Goal: Task Accomplishment & Management: Complete application form

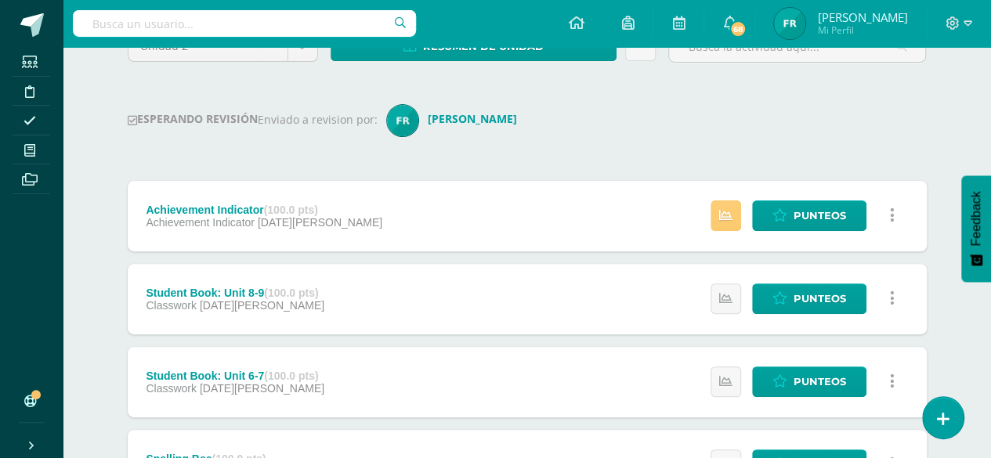
scroll to position [160, 0]
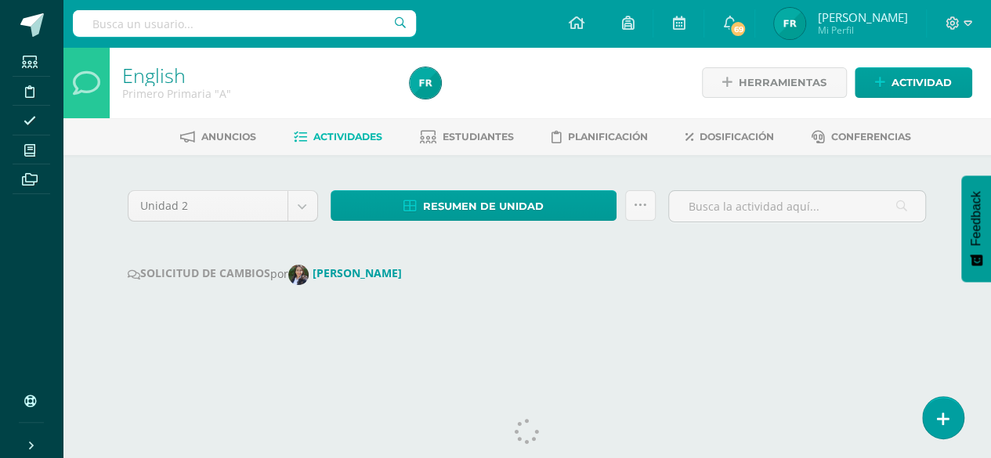
click at [767, 245] on div "Unidad 2 Unidad 1 Unidad 2 Unidad 3 Unidad 4 Resumen de unidad Descargar como H…" at bounding box center [526, 256] width 811 height 141
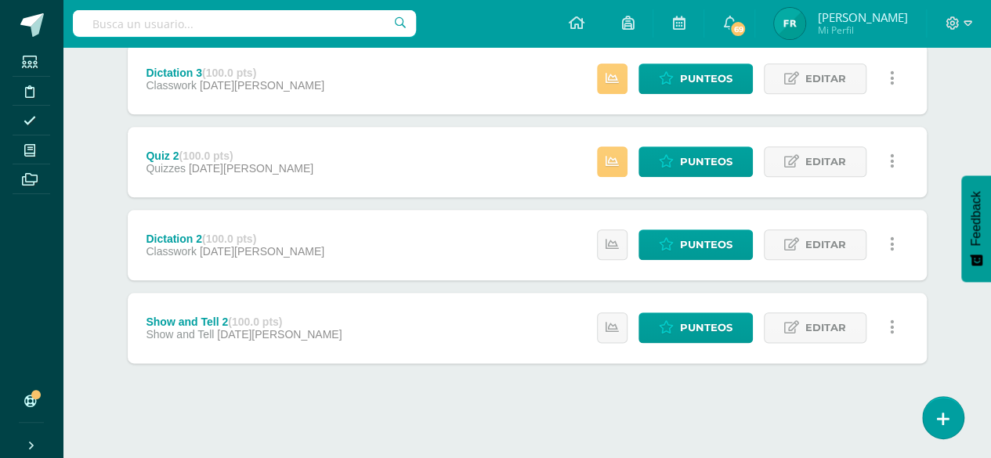
scroll to position [782, 0]
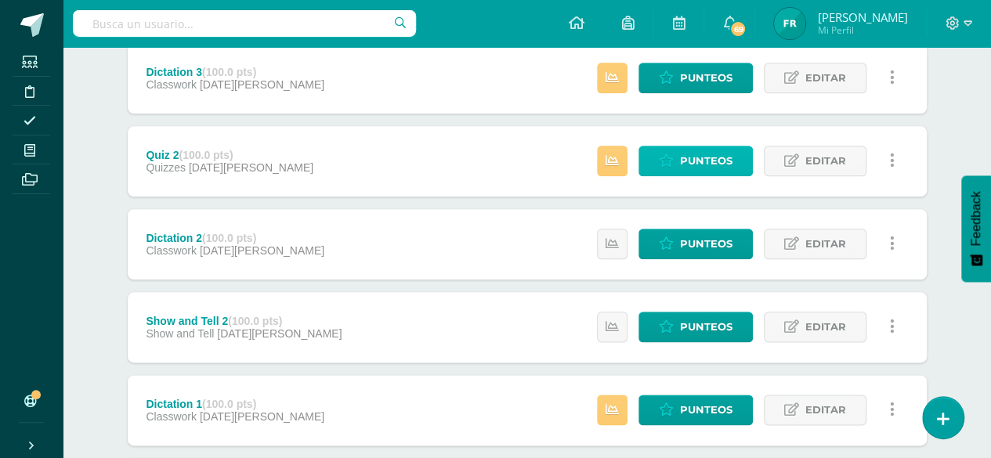
click at [686, 157] on span "Punteos" at bounding box center [706, 160] width 52 height 29
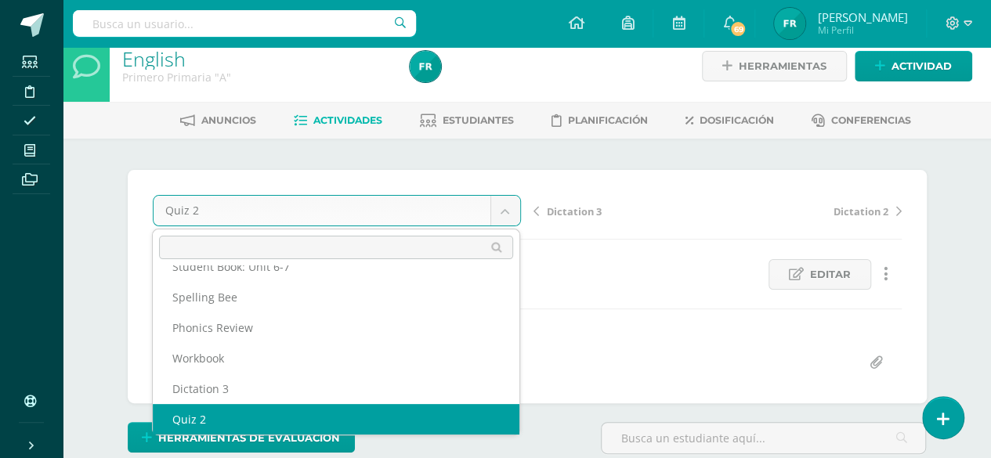
click at [508, 204] on body "Estudiantes Disciplina Asistencia Mis cursos Archivos Soporte Ayuda Reportar un…" at bounding box center [495, 294] width 991 height 620
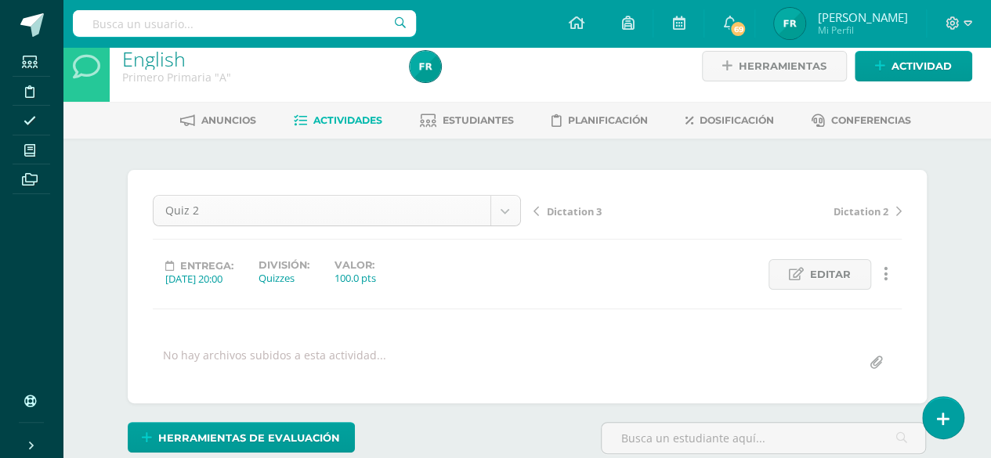
click at [508, 204] on body "Estudiantes Disciplina Asistencia Mis cursos Archivos Soporte Ayuda Reportar un…" at bounding box center [495, 294] width 991 height 620
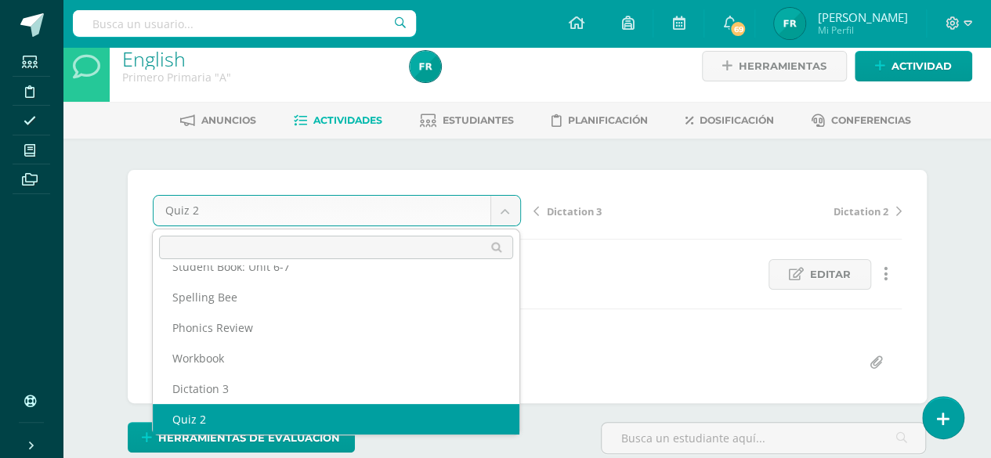
click at [508, 204] on body "Estudiantes Disciplina Asistencia Mis cursos Archivos Soporte Ayuda Reportar un…" at bounding box center [495, 294] width 991 height 620
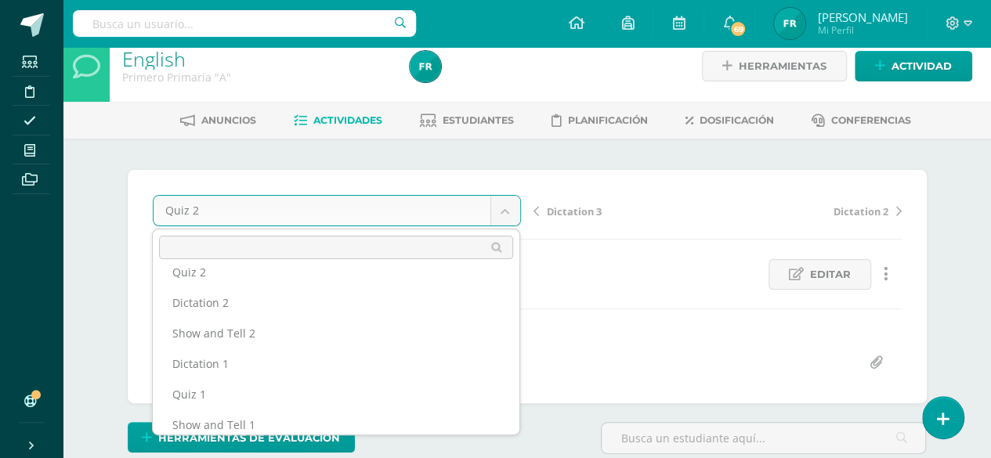
scroll to position [17, 0]
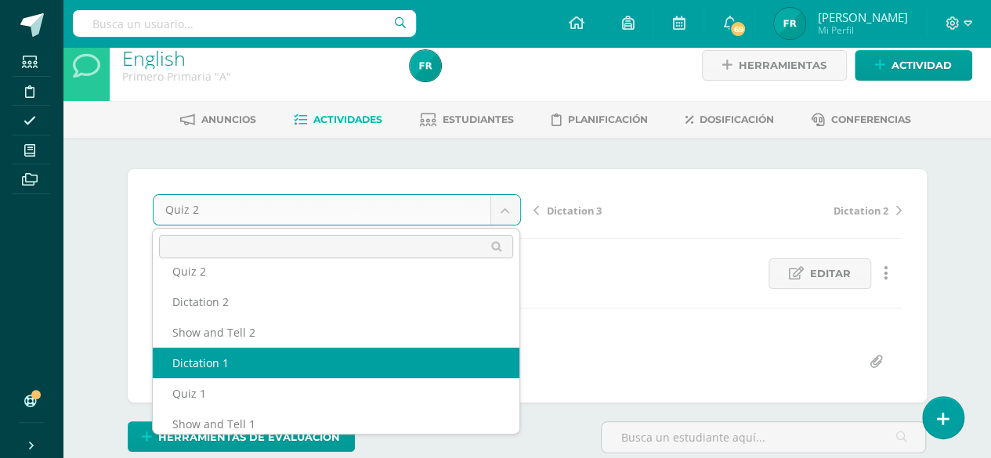
select select "/dashboard/teacher/grade-activity/191912/"
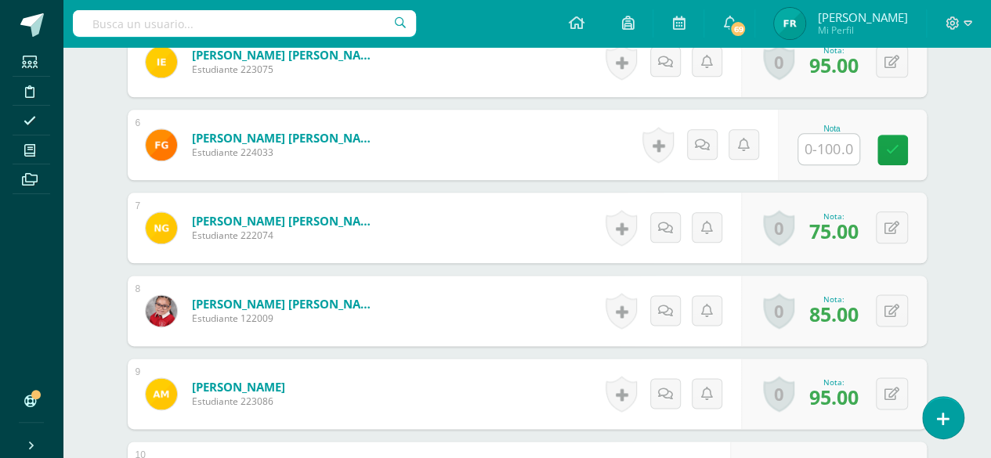
scroll to position [881, 0]
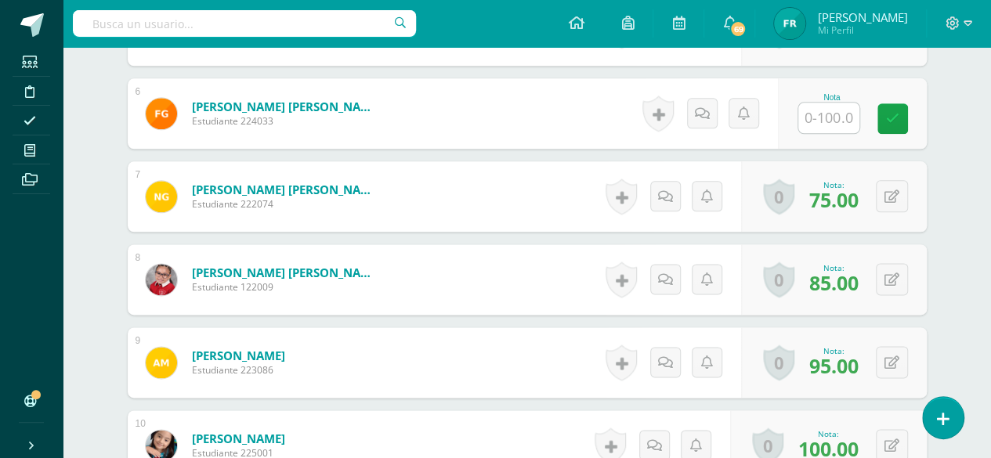
click at [822, 115] on input "text" at bounding box center [828, 118] width 61 height 31
type input "0"
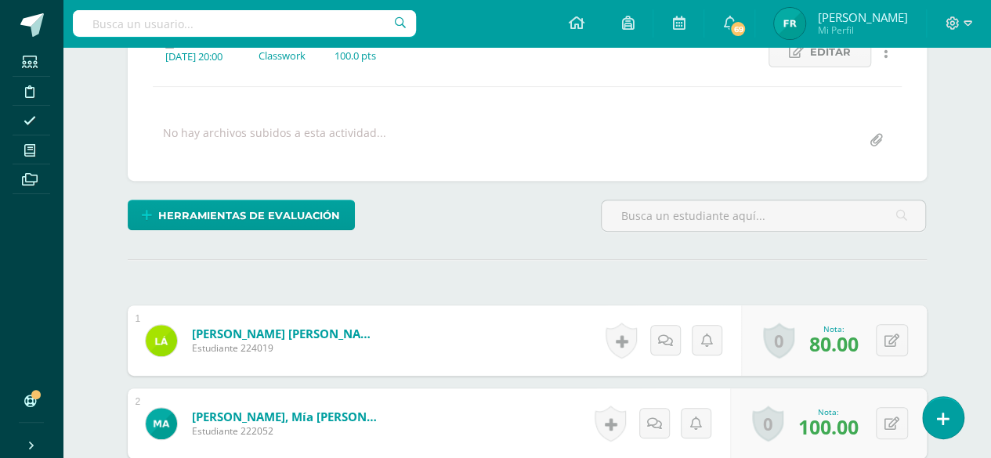
scroll to position [120, 0]
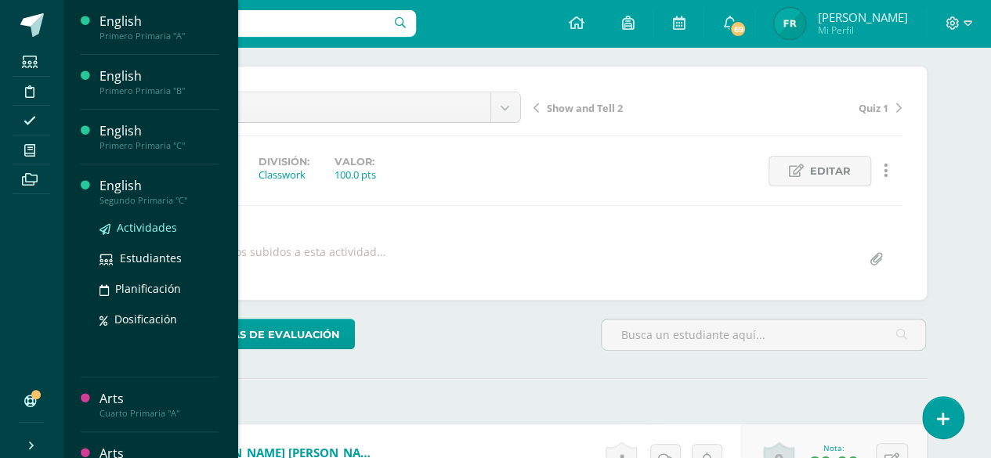
click at [140, 225] on span "Actividades" at bounding box center [147, 227] width 60 height 15
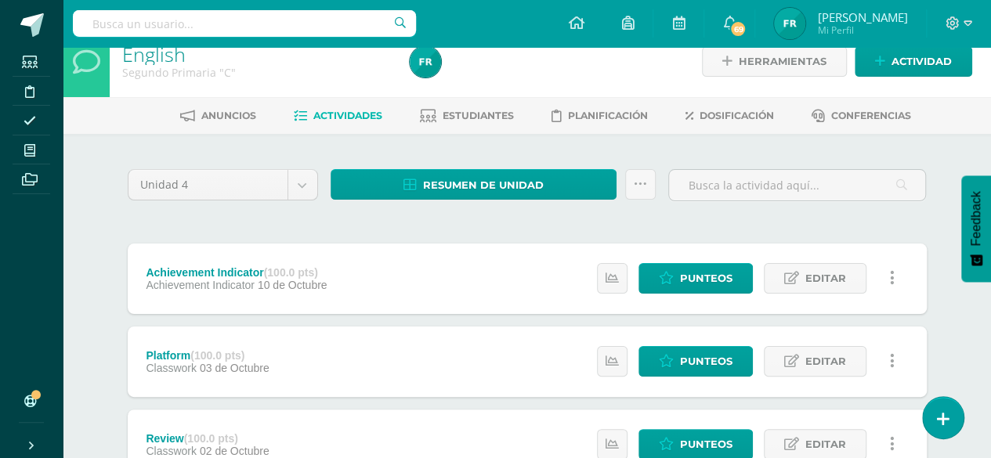
scroll to position [8, 0]
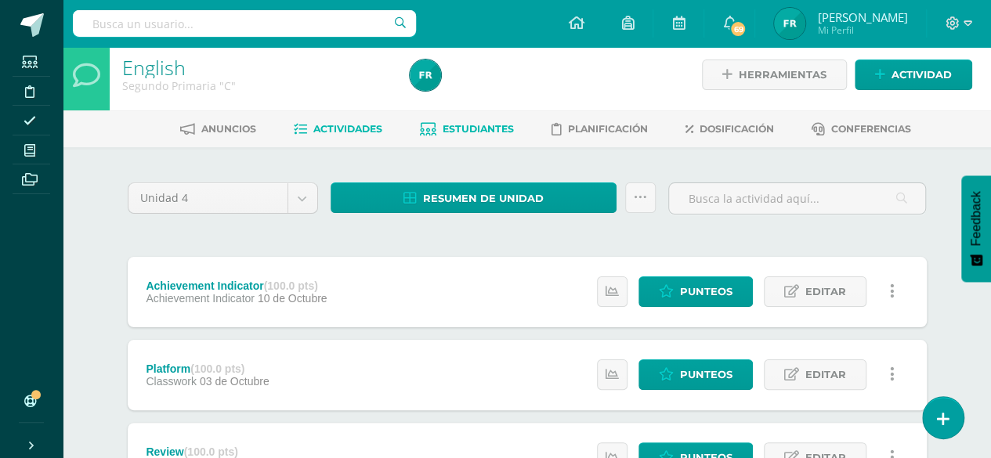
click at [443, 128] on span "Estudiantes" at bounding box center [478, 129] width 71 height 12
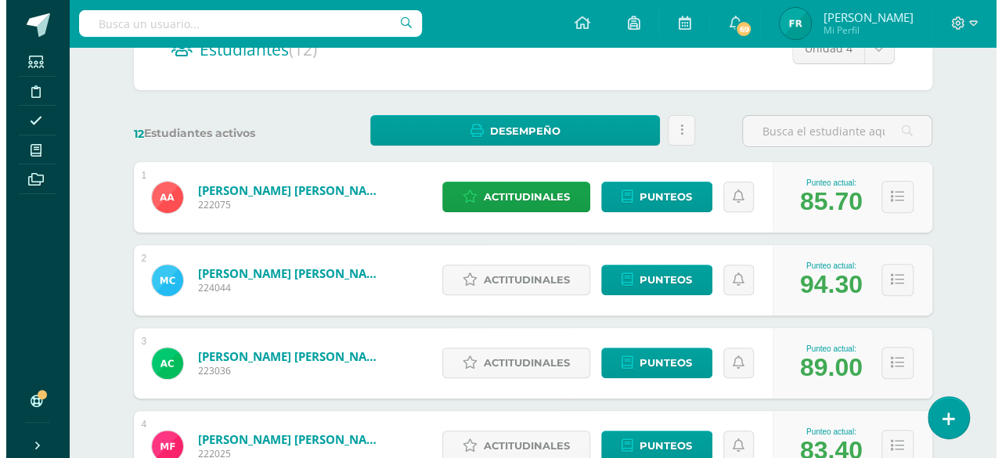
scroll to position [202, 0]
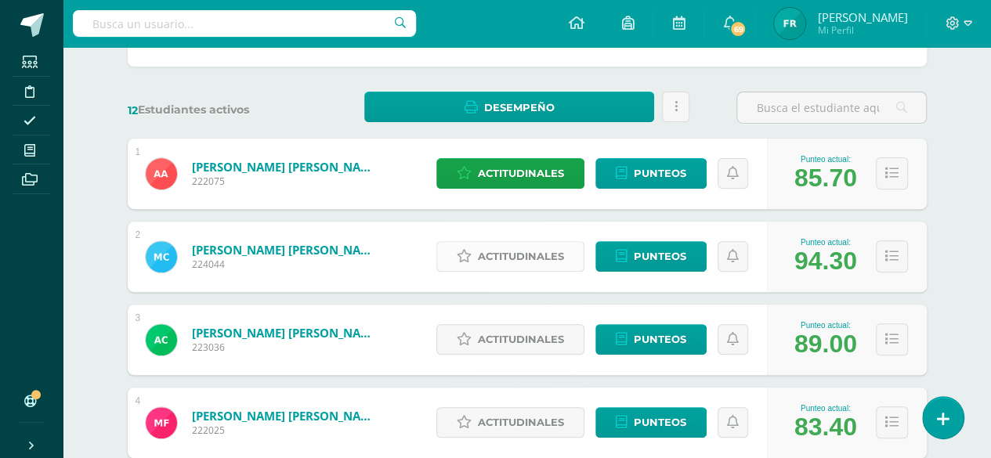
click at [512, 251] on span "Actitudinales" at bounding box center [521, 256] width 86 height 29
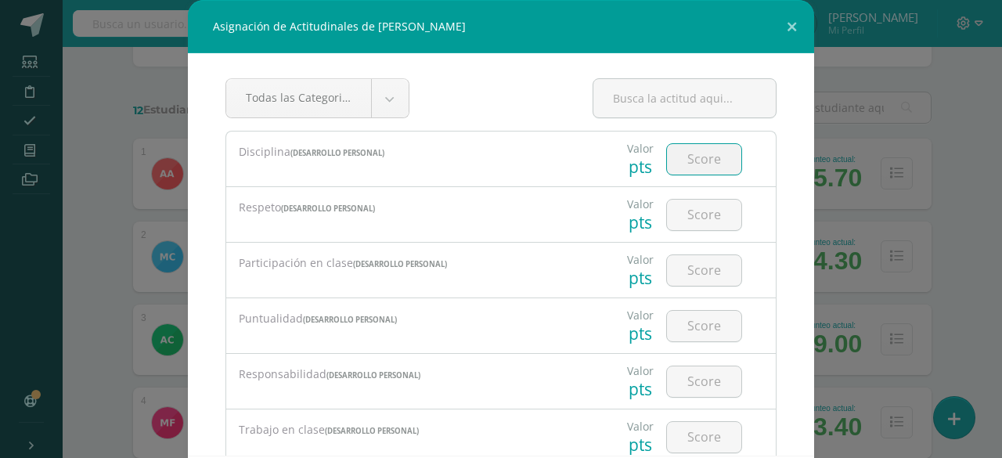
click at [692, 171] on input "number" at bounding box center [704, 159] width 74 height 31
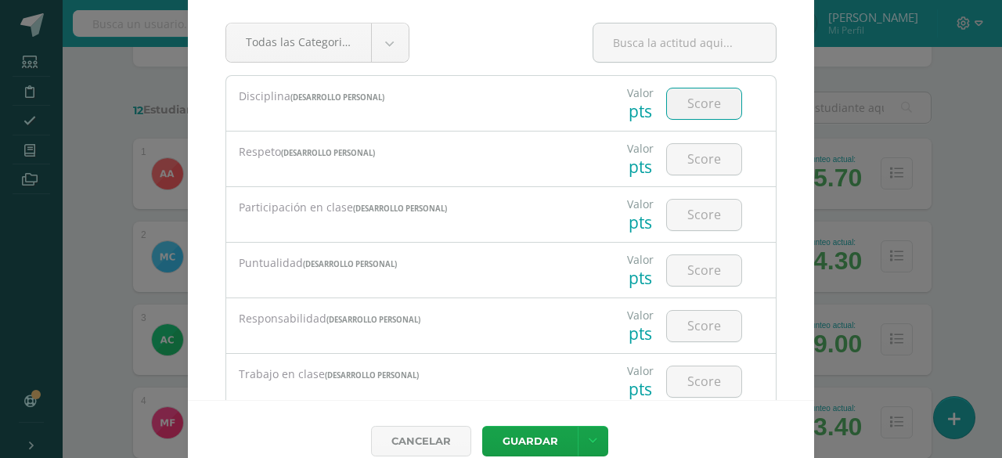
scroll to position [56, 0]
click at [679, 107] on input "number" at bounding box center [704, 103] width 74 height 31
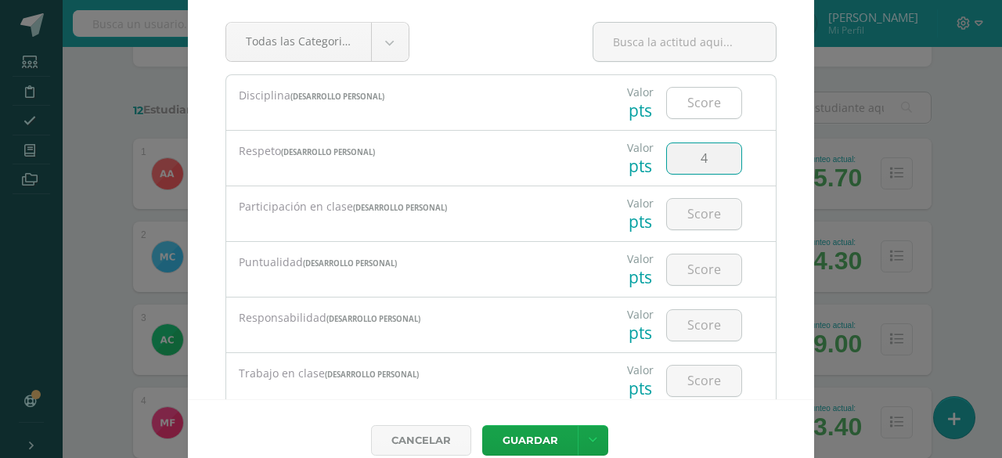
type input "4"
click at [679, 107] on input "number" at bounding box center [704, 103] width 74 height 31
type input "4"
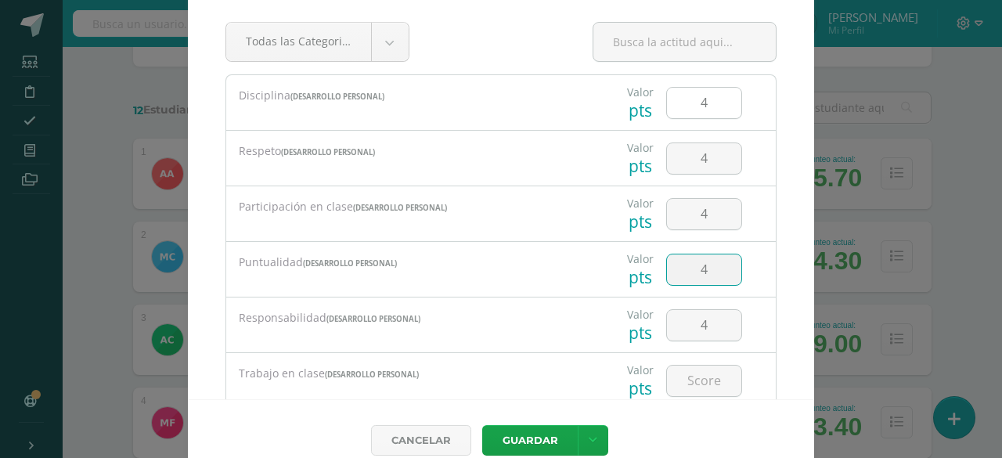
type input "4"
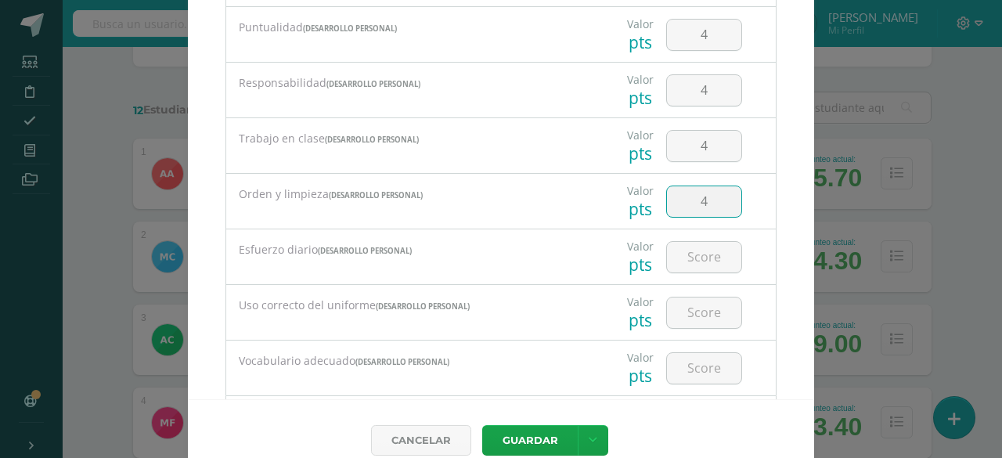
type input "4"
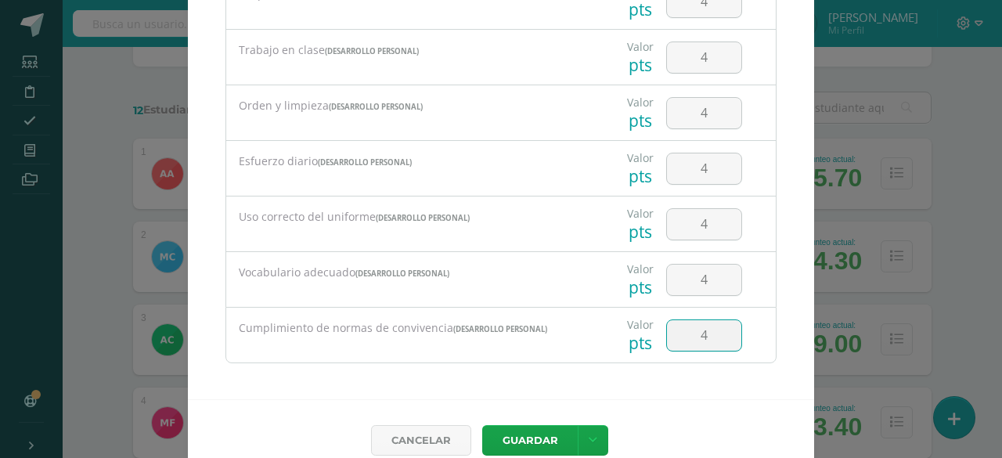
type input "4"
click at [534, 439] on button "Guardar" at bounding box center [530, 440] width 96 height 31
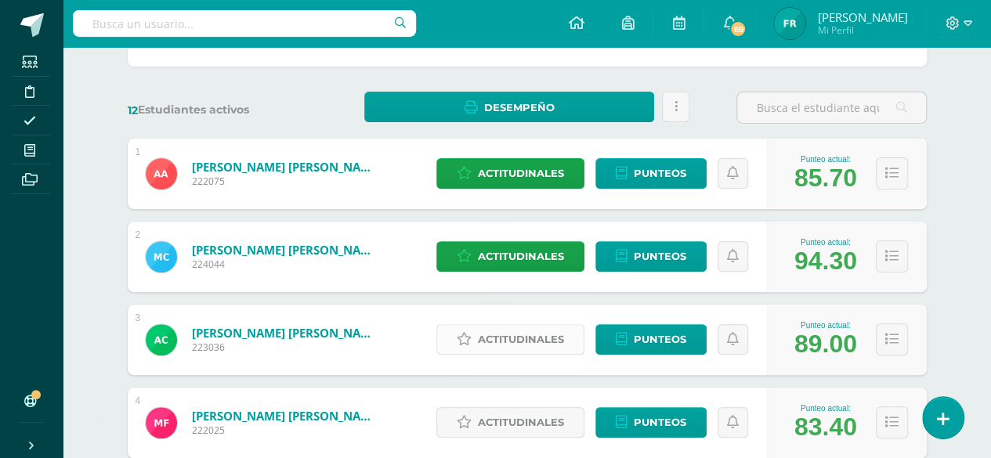
click at [529, 331] on span "Actitudinales" at bounding box center [521, 339] width 86 height 29
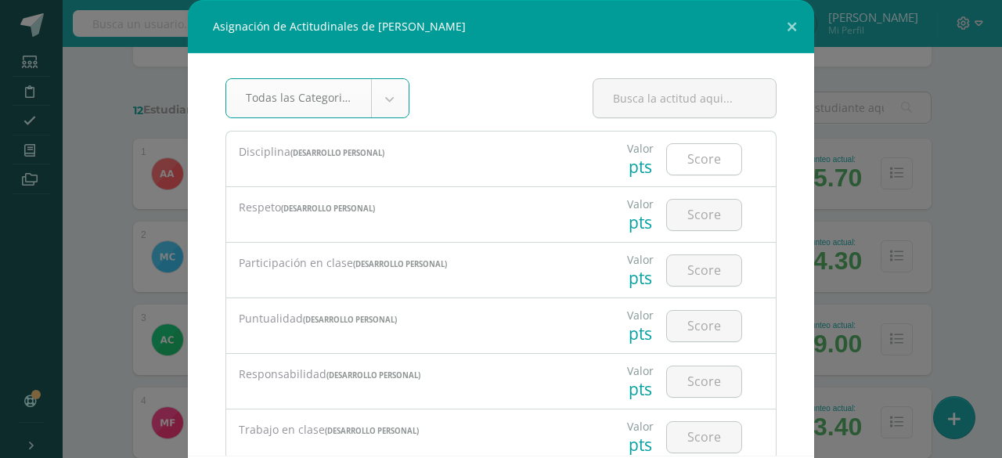
click at [698, 146] on input "number" at bounding box center [704, 159] width 74 height 31
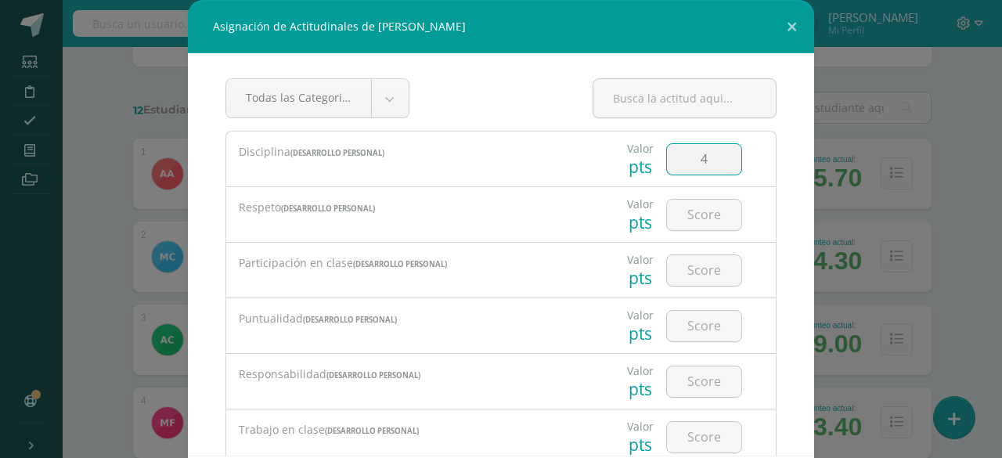
type input "4"
type input "3"
type input "4"
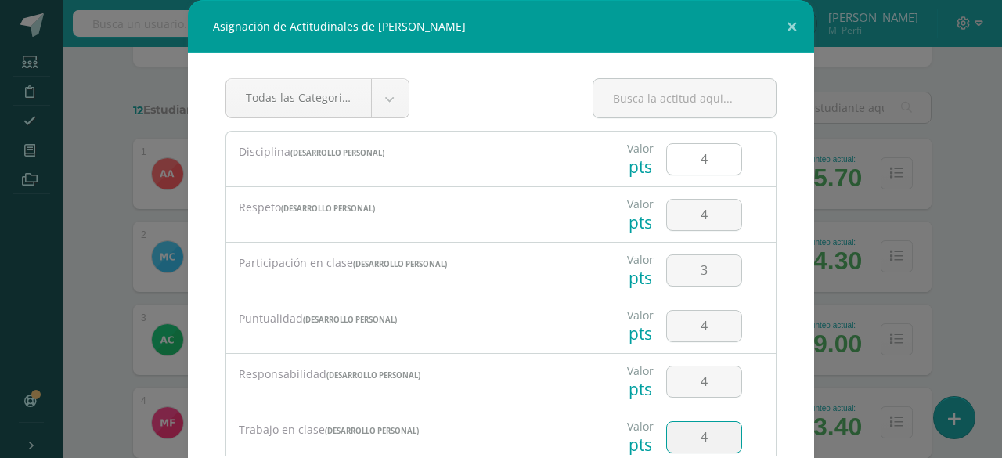
type input "4"
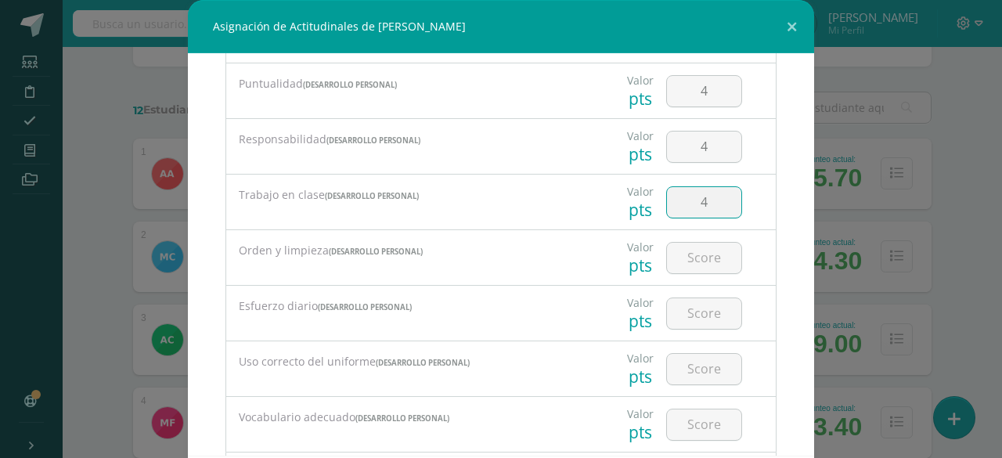
click at [704, 196] on input "4" at bounding box center [704, 202] width 74 height 31
type input "3"
type input "4"
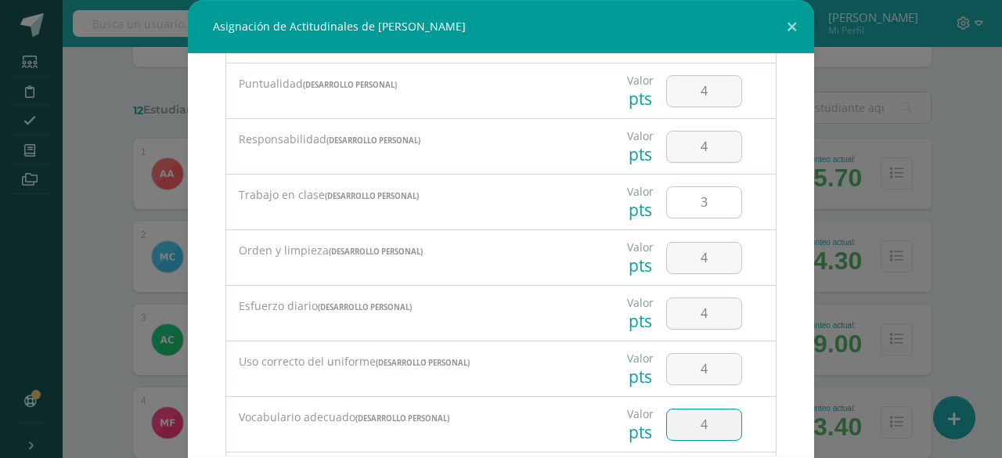
type input "4"
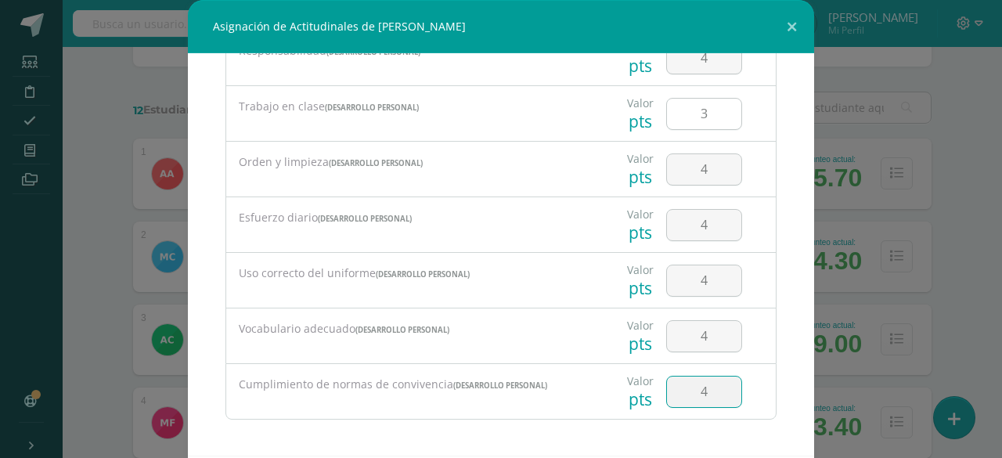
type input "4"
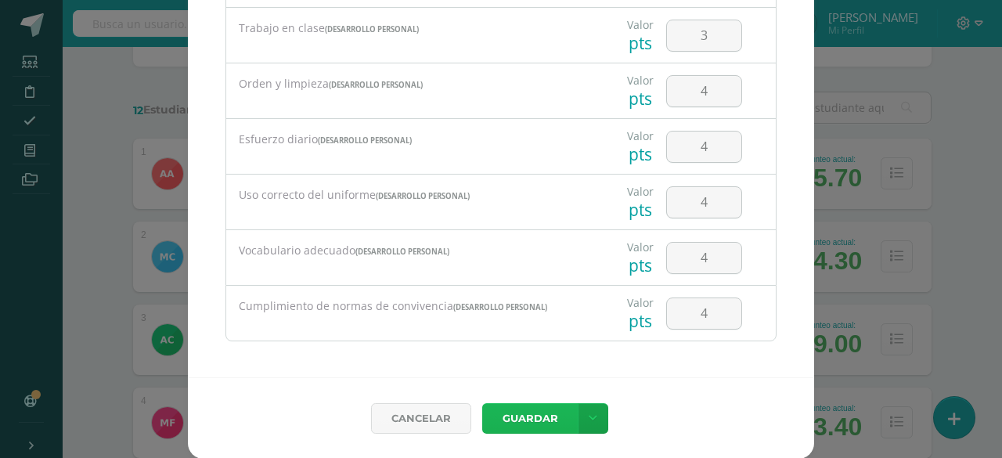
click at [539, 412] on button "Guardar" at bounding box center [530, 418] width 96 height 31
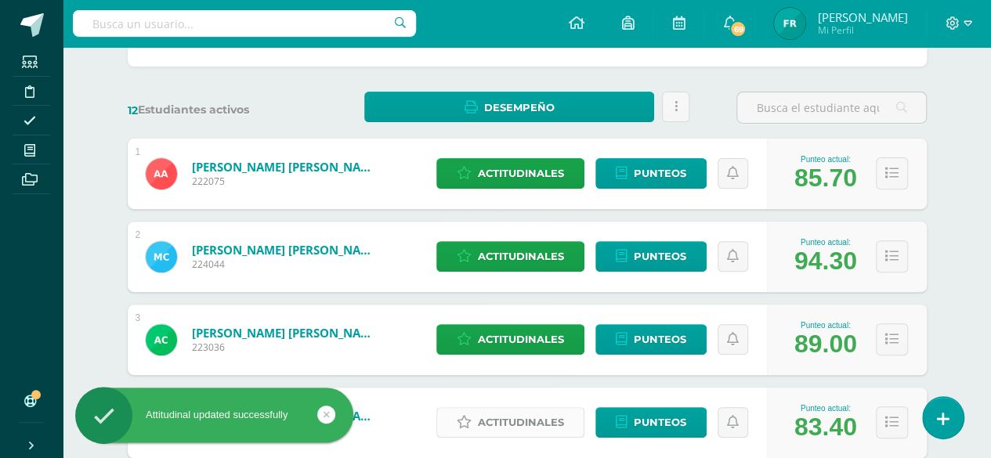
click at [534, 416] on span "Actitudinales" at bounding box center [521, 422] width 86 height 29
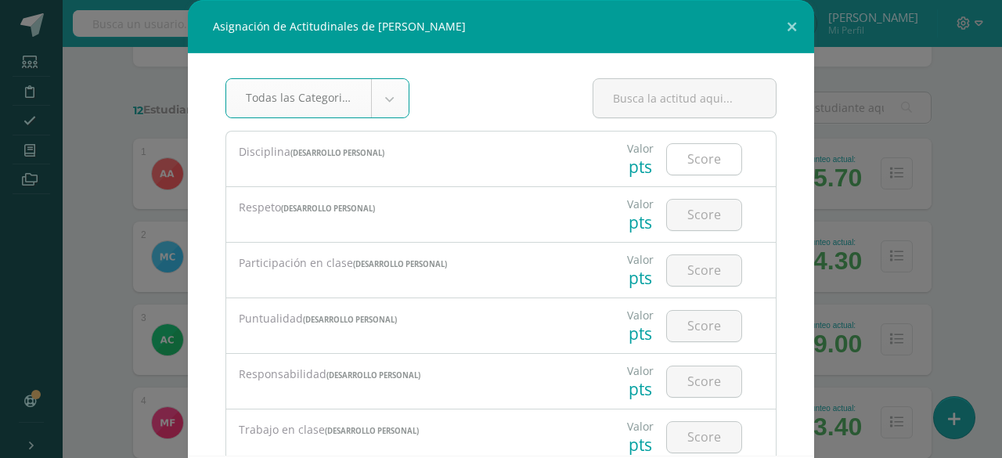
click at [688, 159] on input "number" at bounding box center [704, 159] width 74 height 31
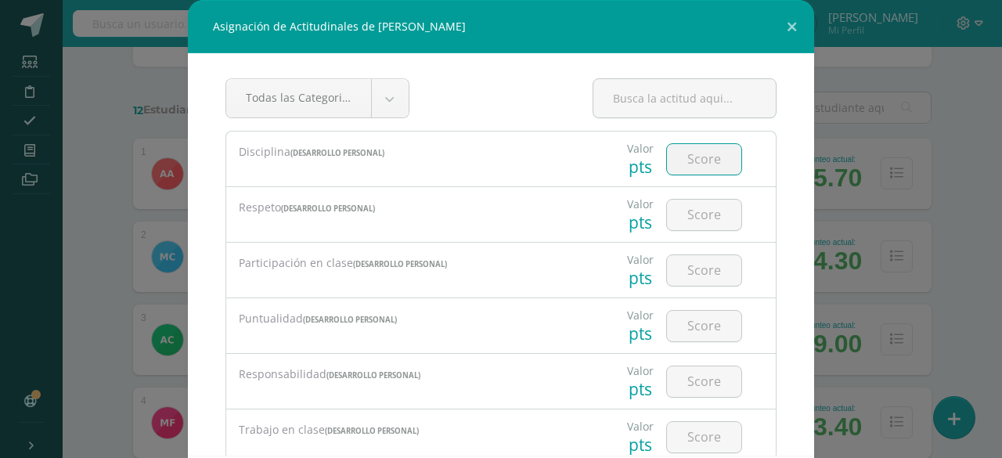
type input "4"
type input "3"
type input "4"
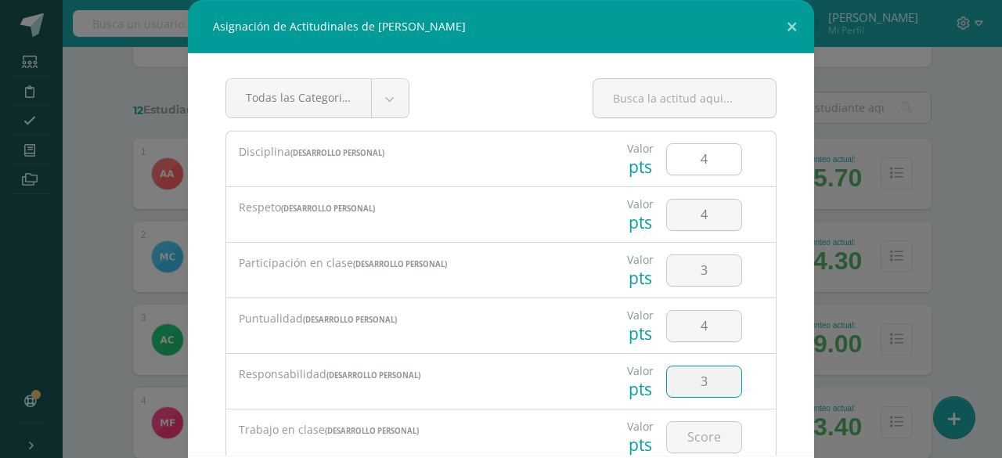
type input "3"
type input "4"
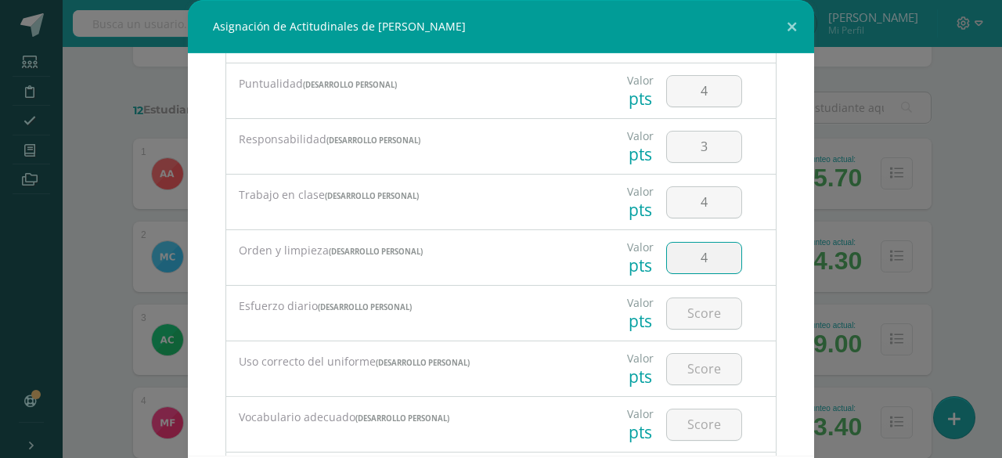
type input "4"
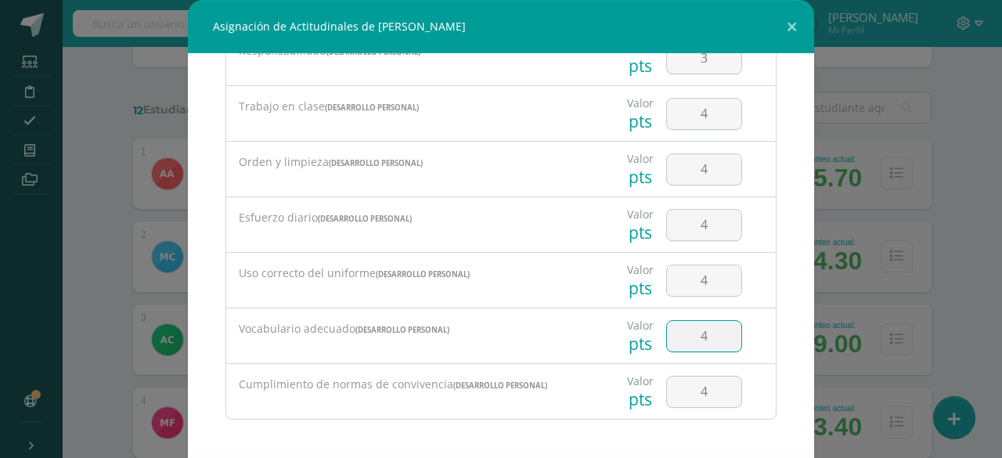
type input "4"
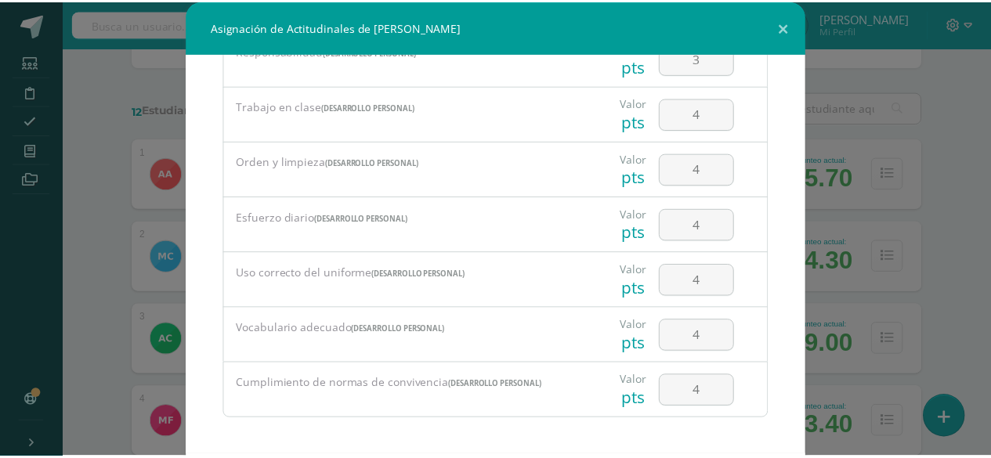
scroll to position [78, 0]
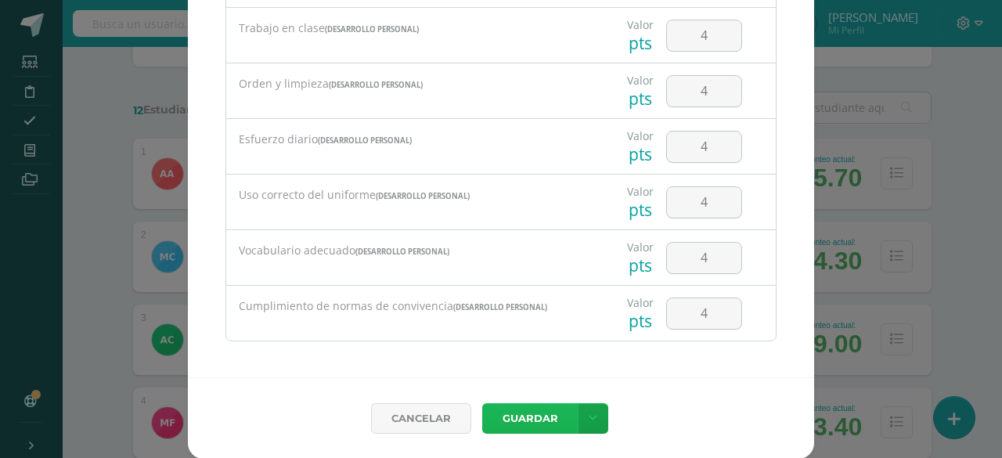
click at [522, 414] on button "Guardar" at bounding box center [530, 418] width 96 height 31
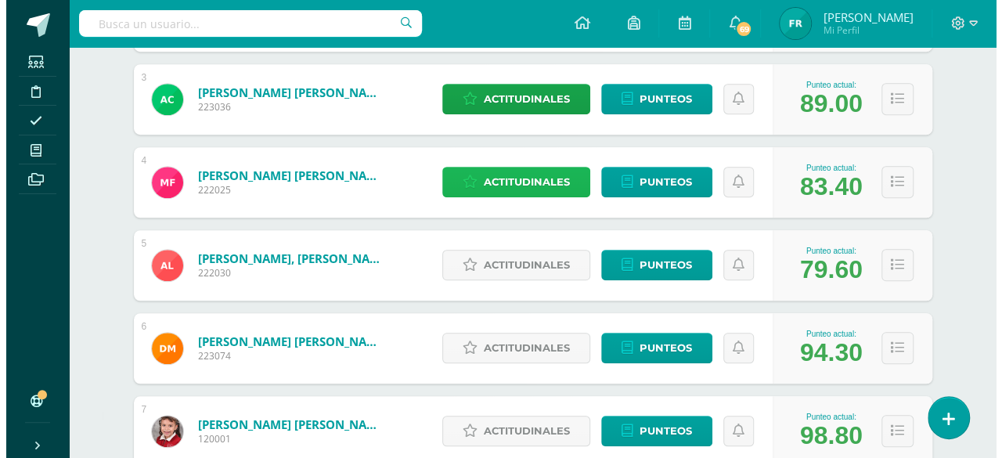
scroll to position [450, 0]
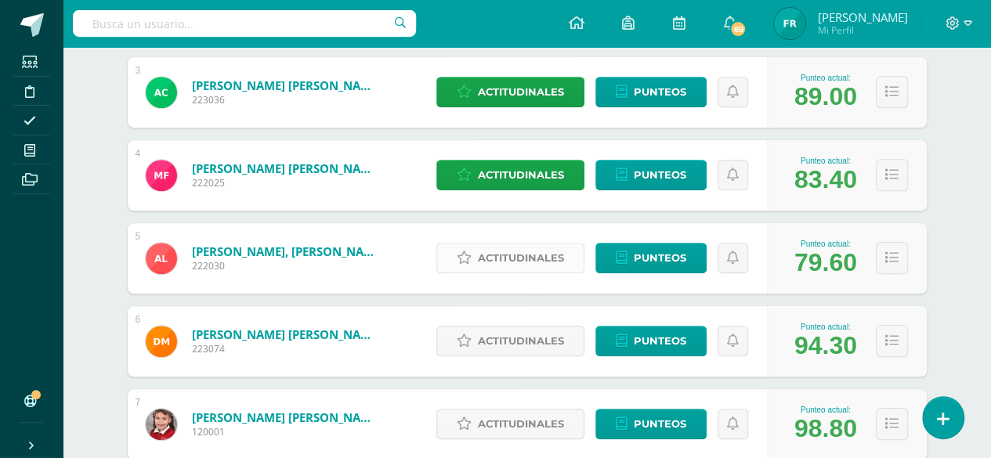
click at [511, 257] on span "Actitudinales" at bounding box center [521, 258] width 86 height 29
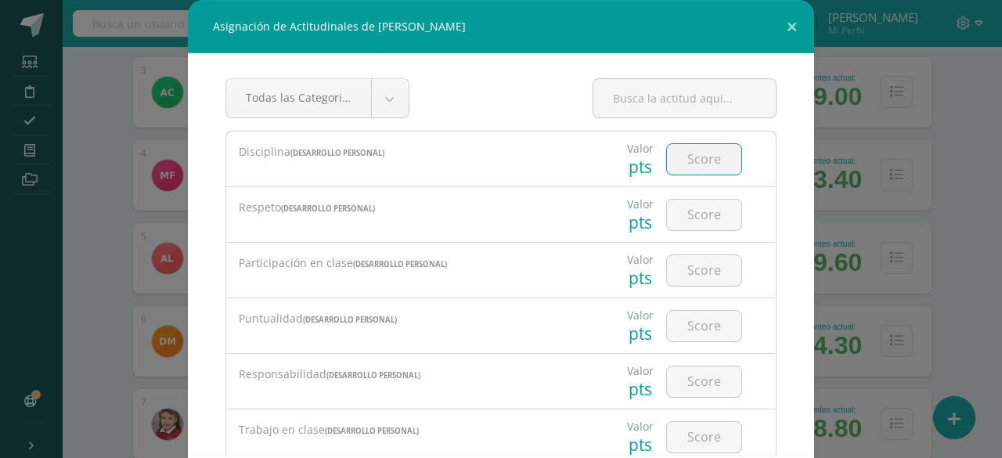
click at [697, 149] on input "number" at bounding box center [704, 159] width 74 height 31
type input "4"
type input "3"
type input "4"
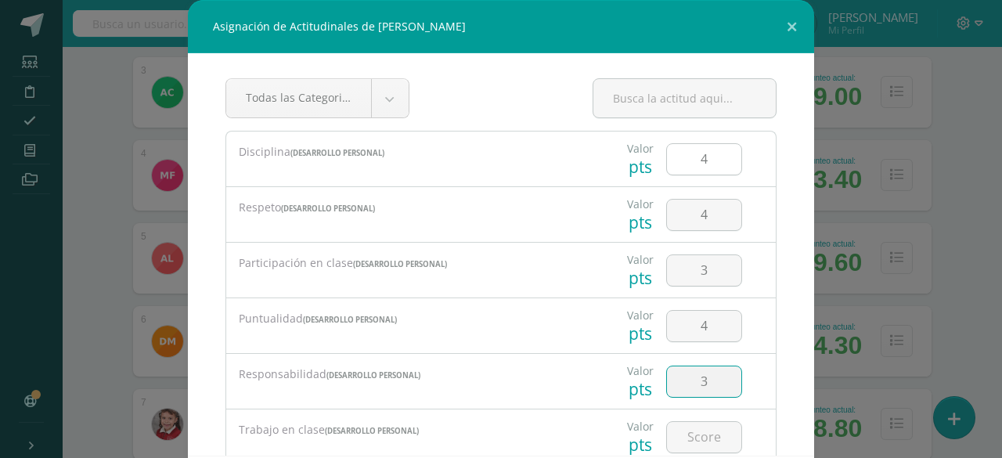
type input "3"
type input "4"
type input "3"
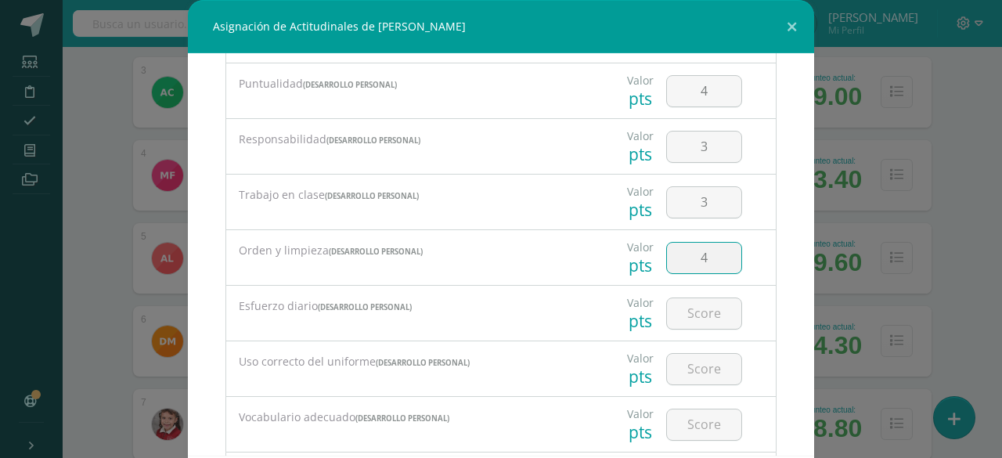
type input "4"
type input "2"
type input "4"
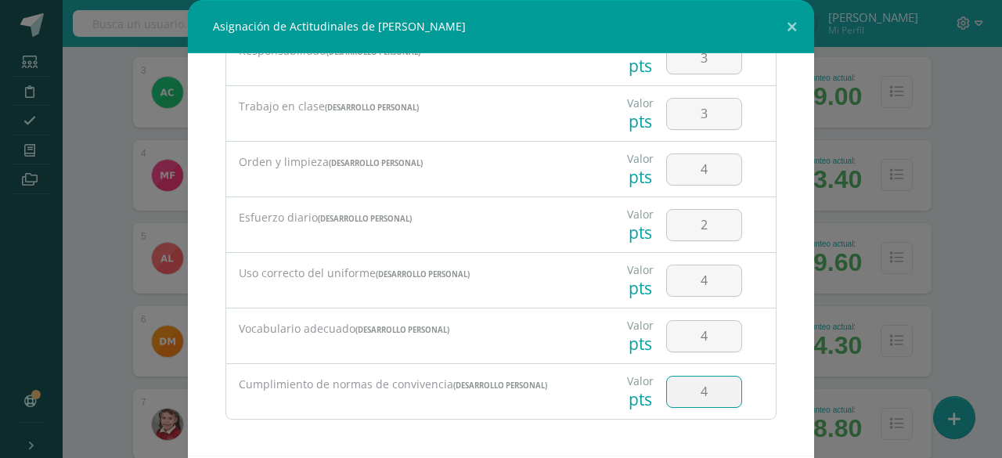
type input "4"
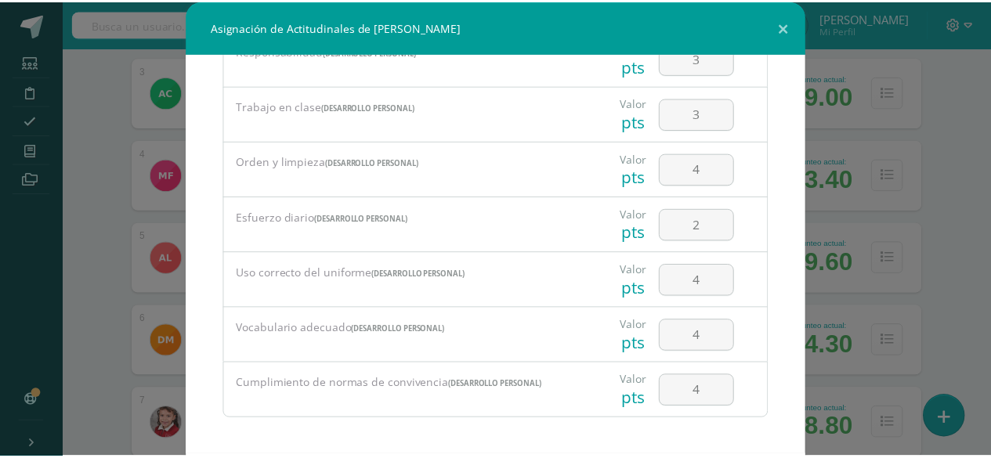
scroll to position [78, 0]
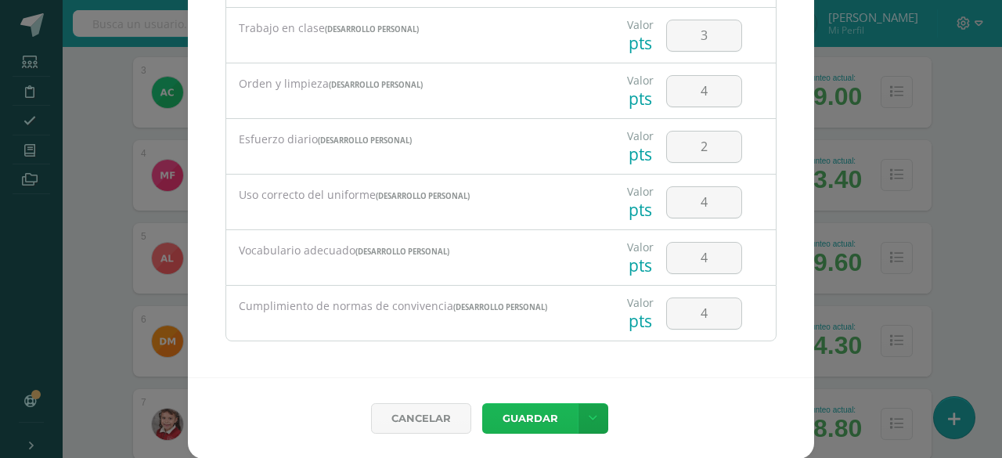
click at [522, 414] on button "Guardar" at bounding box center [530, 418] width 96 height 31
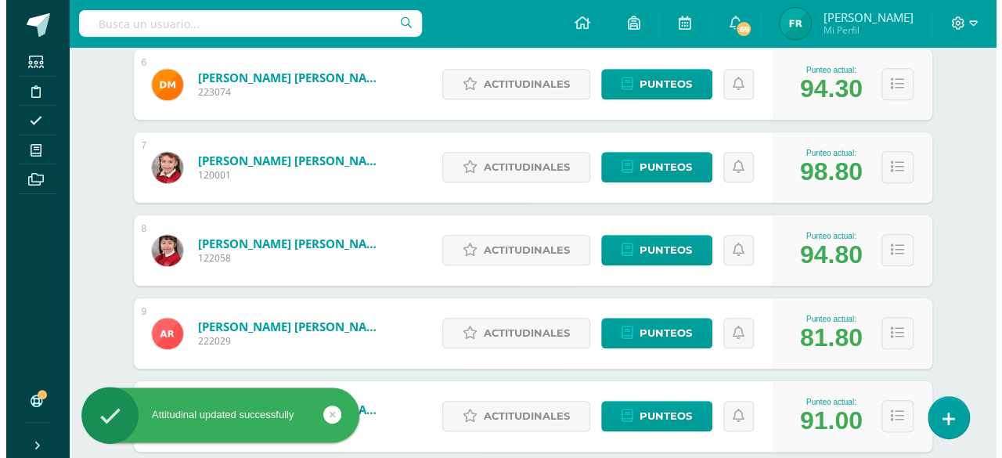
scroll to position [703, 0]
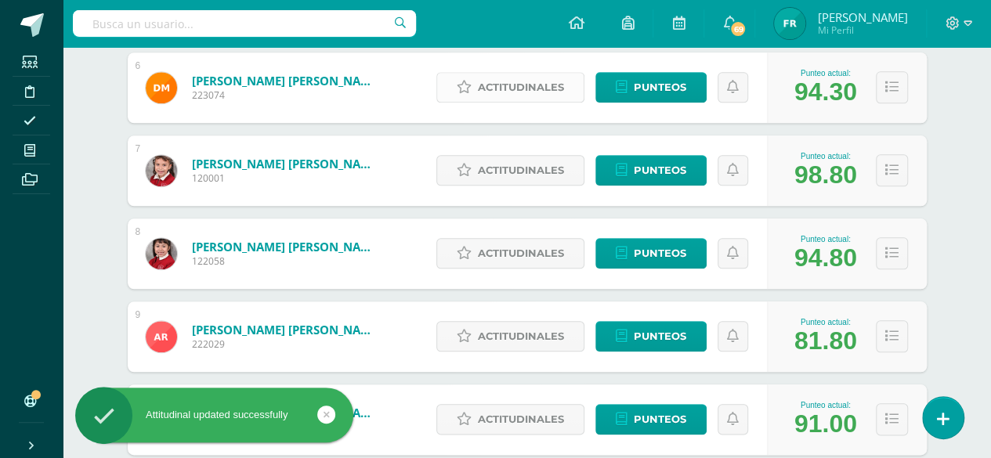
click at [507, 85] on span "Actitudinales" at bounding box center [521, 87] width 86 height 29
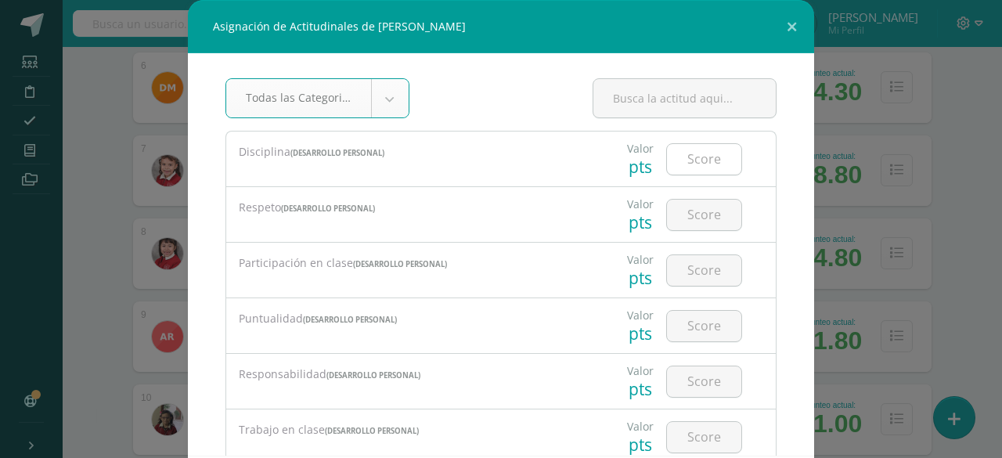
click at [695, 154] on input "number" at bounding box center [704, 159] width 74 height 31
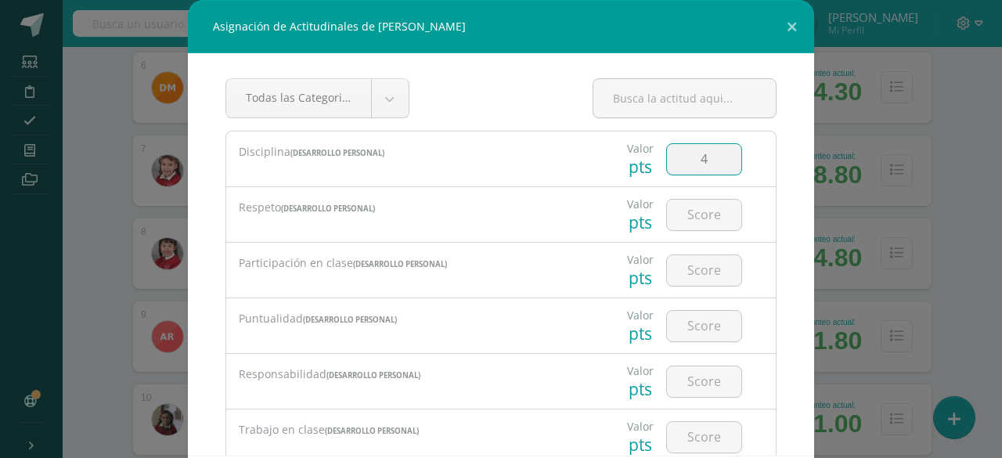
type input "4"
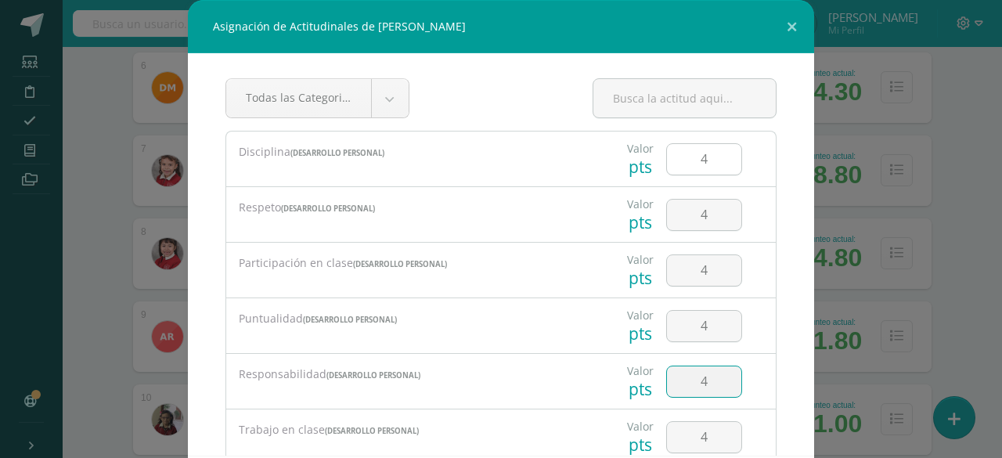
type input "4"
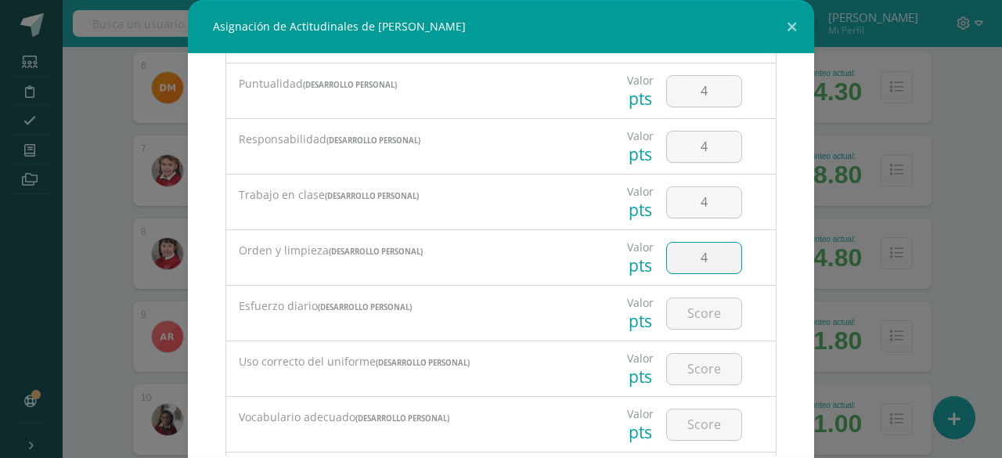
type input "4"
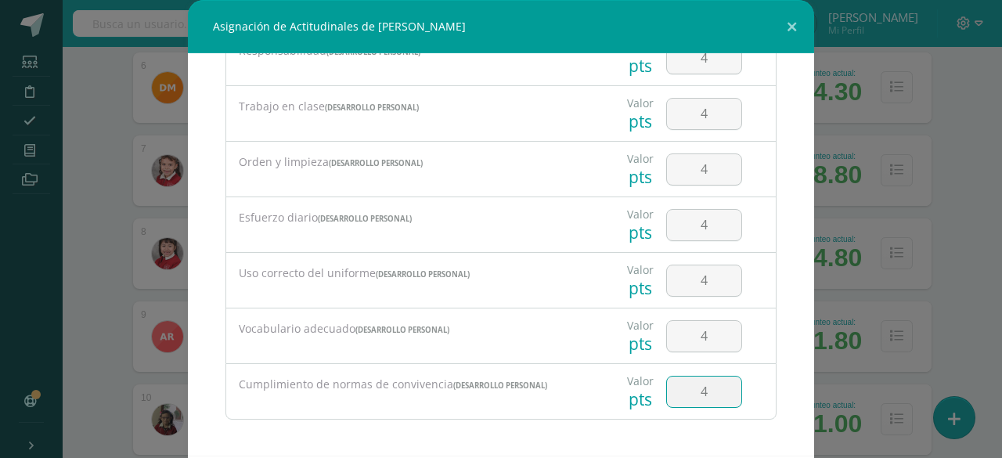
type input "4"
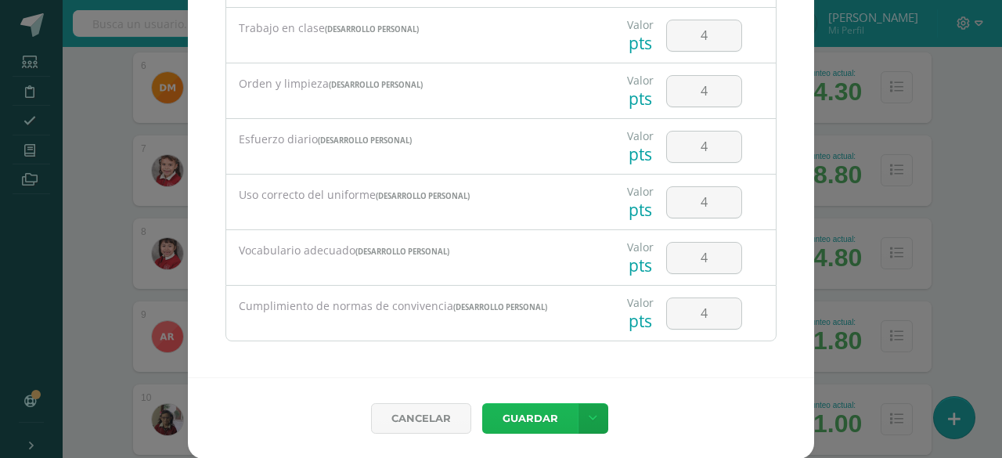
click at [542, 413] on button "Guardar" at bounding box center [530, 418] width 96 height 31
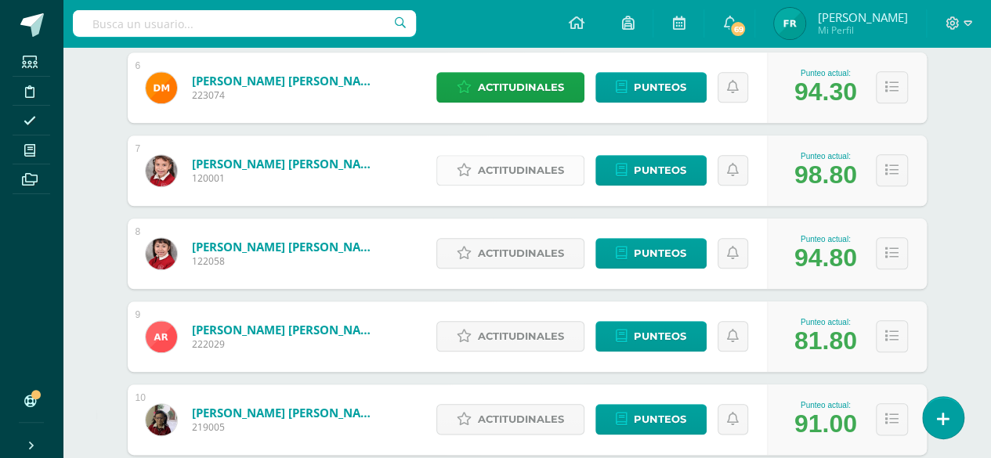
click at [510, 165] on span "Actitudinales" at bounding box center [521, 170] width 86 height 29
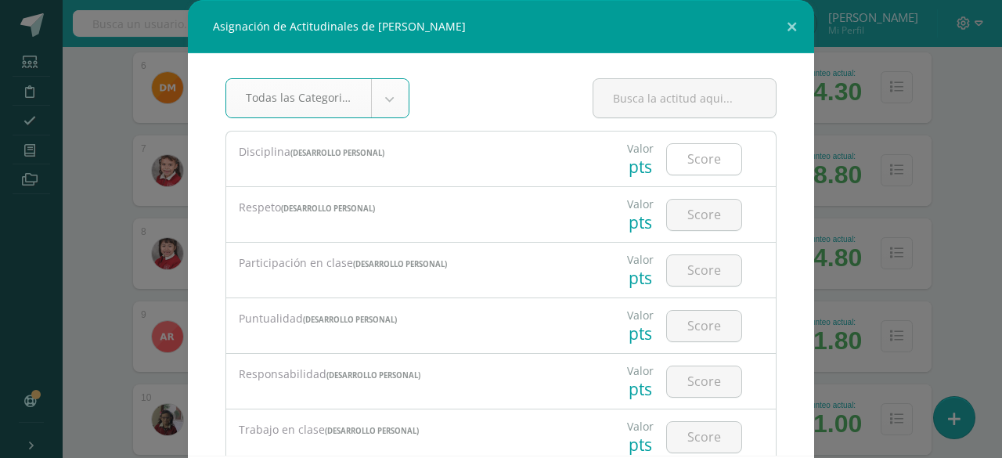
click at [678, 164] on input "number" at bounding box center [704, 159] width 74 height 31
type input "4"
click at [678, 164] on input "number" at bounding box center [704, 159] width 74 height 31
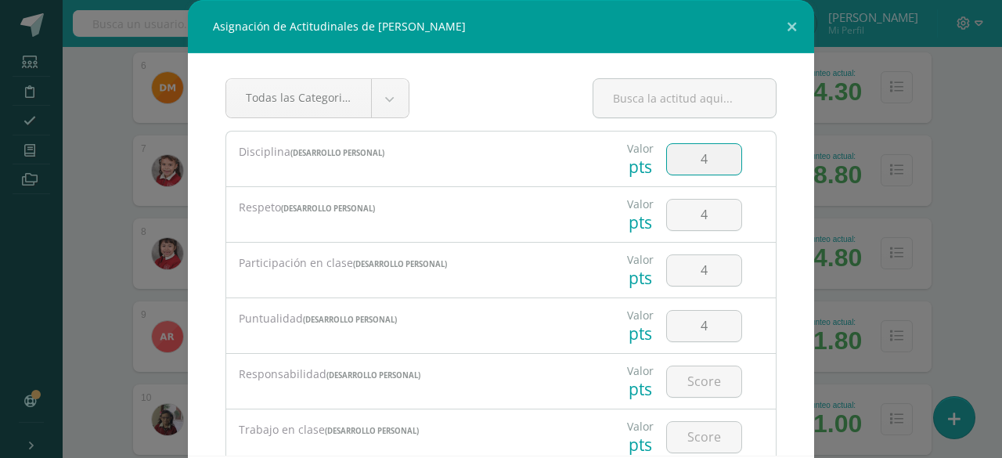
type input "4"
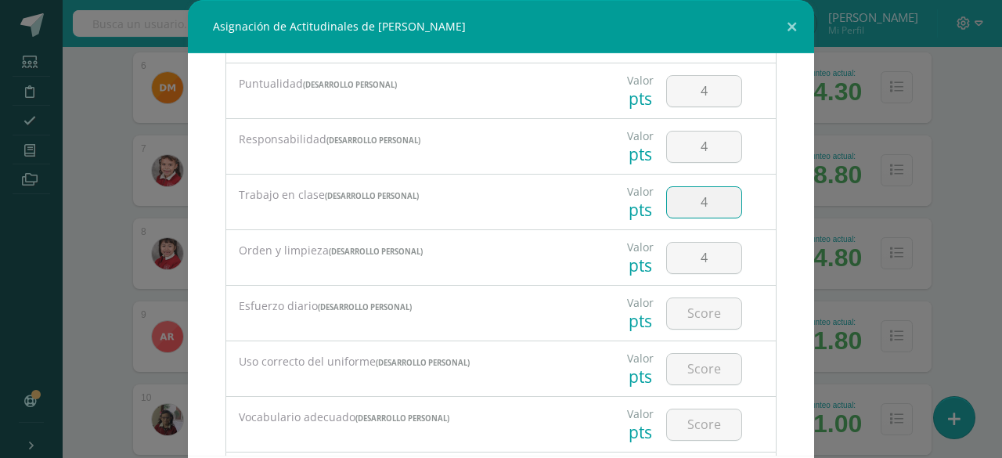
type input "4"
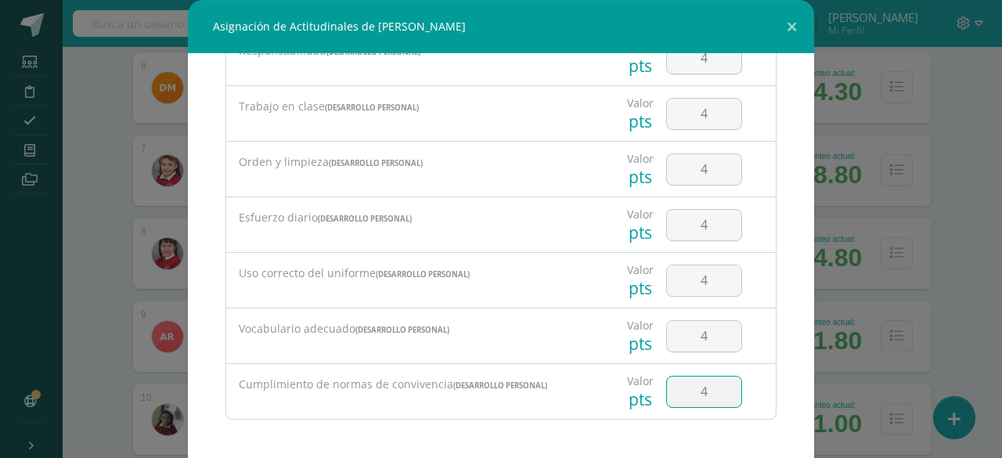
type input "4"
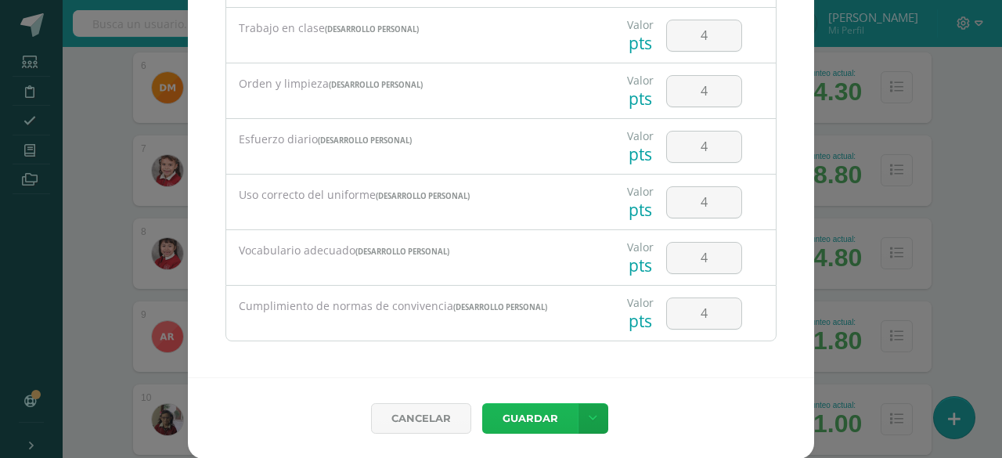
click at [533, 414] on button "Guardar" at bounding box center [530, 418] width 96 height 31
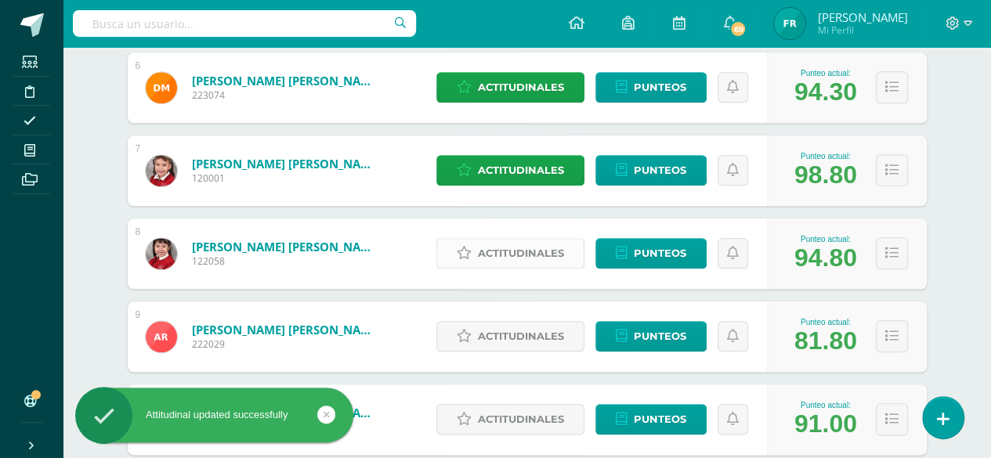
click at [513, 247] on span "Actitudinales" at bounding box center [521, 253] width 86 height 29
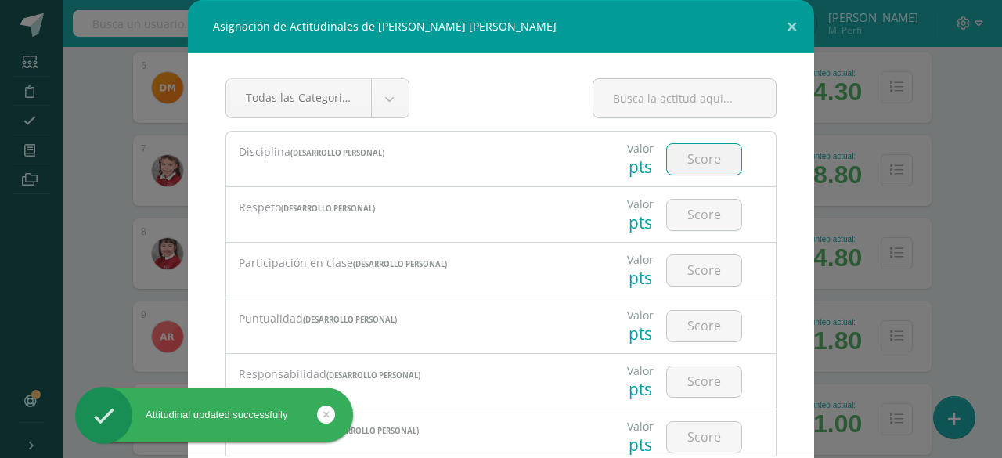
click at [700, 150] on input "number" at bounding box center [704, 159] width 74 height 31
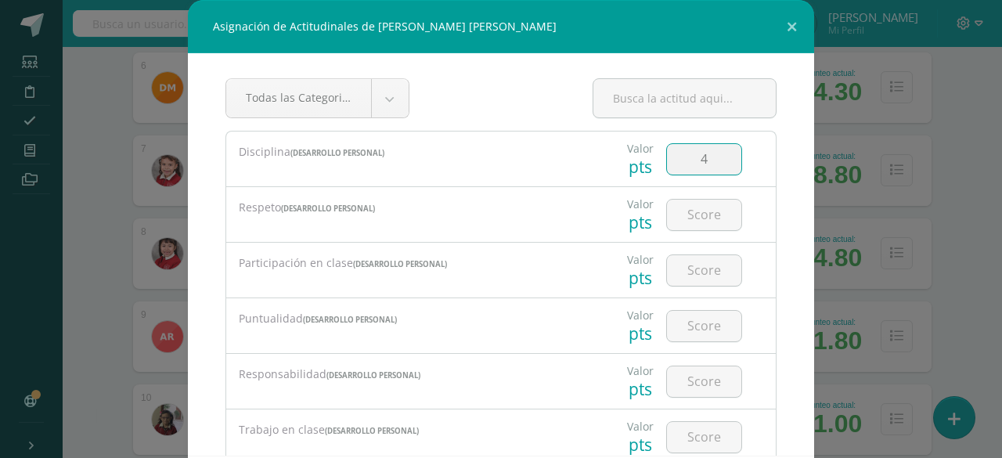
type input "4"
click at [700, 150] on input "4" at bounding box center [704, 159] width 74 height 31
type input "3"
type input "4"
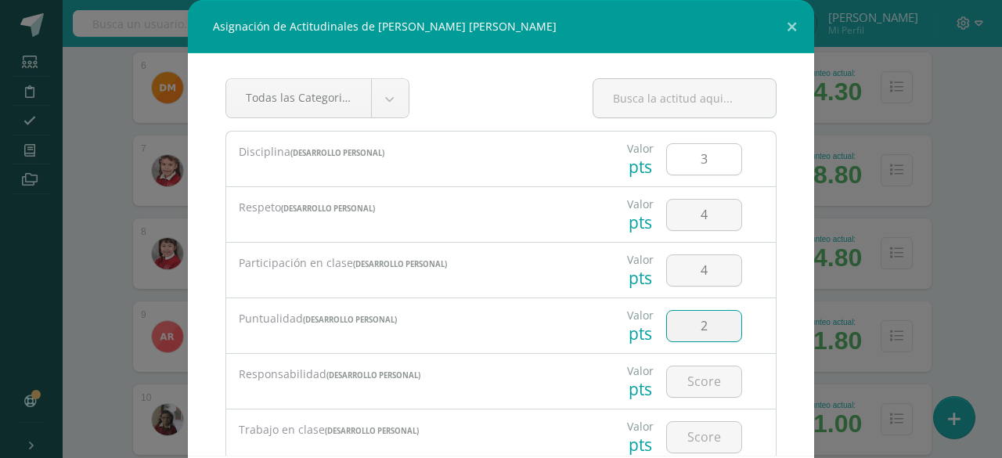
type input "2"
type input "3"
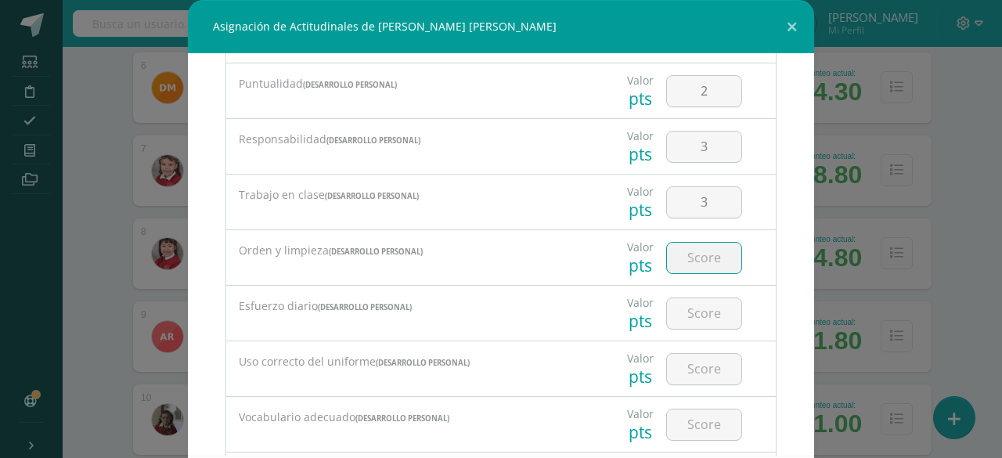
type input "3"
click at [694, 248] on input "3" at bounding box center [704, 258] width 74 height 31
type input "2"
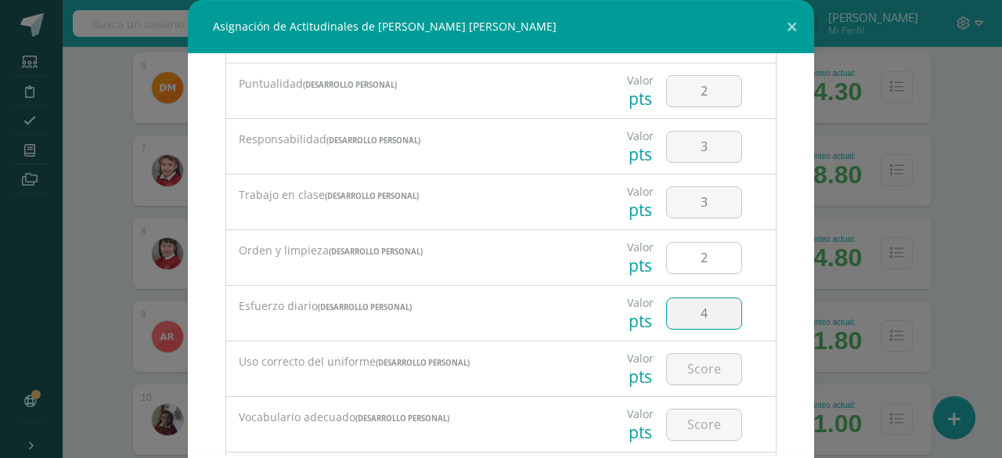
type input "4"
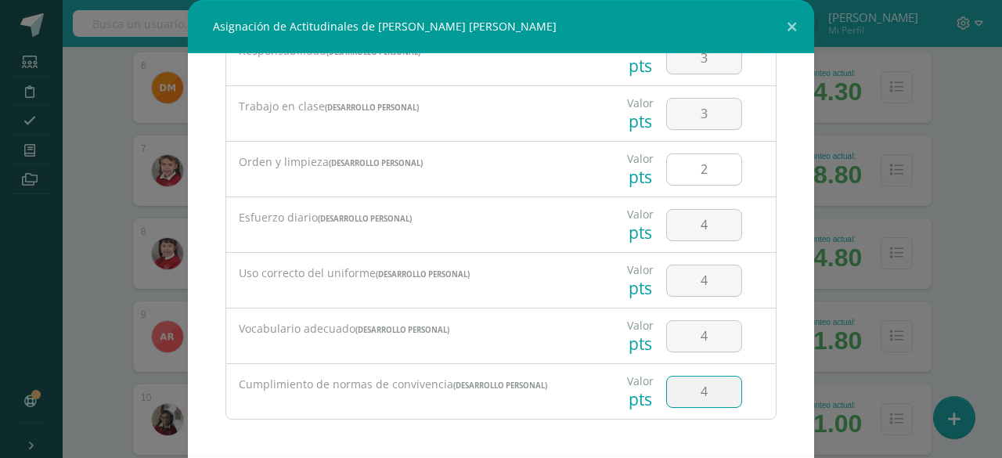
type input "4"
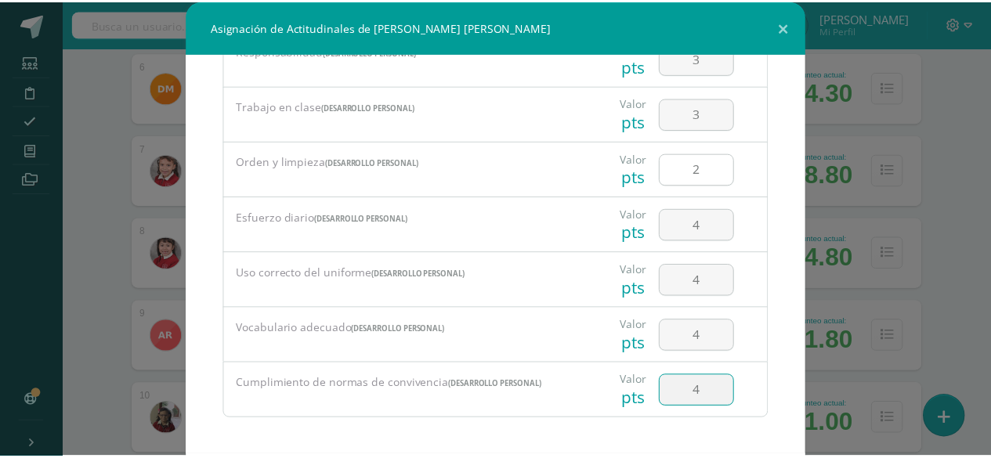
scroll to position [78, 0]
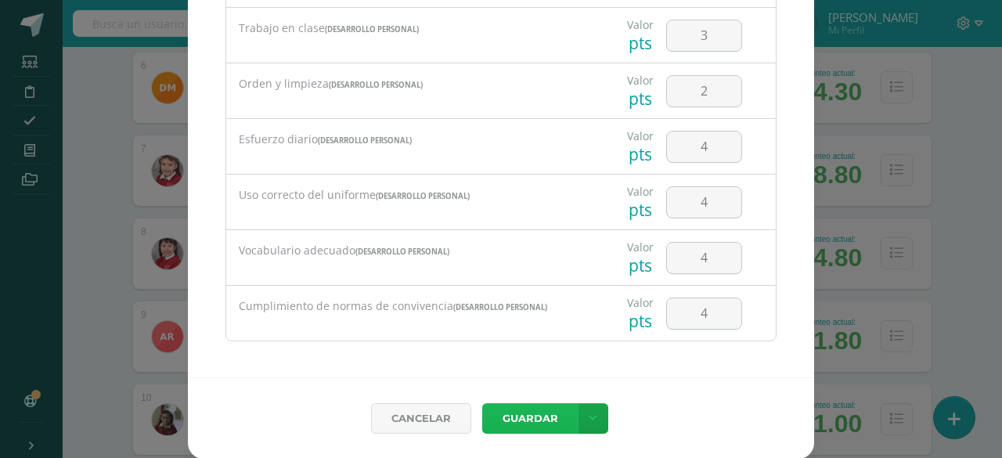
click at [523, 417] on button "Guardar" at bounding box center [530, 418] width 96 height 31
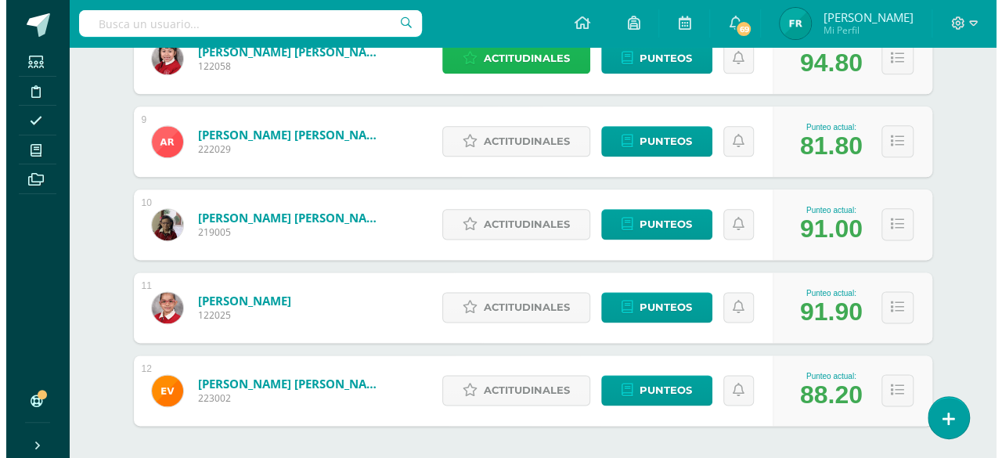
scroll to position [907, 0]
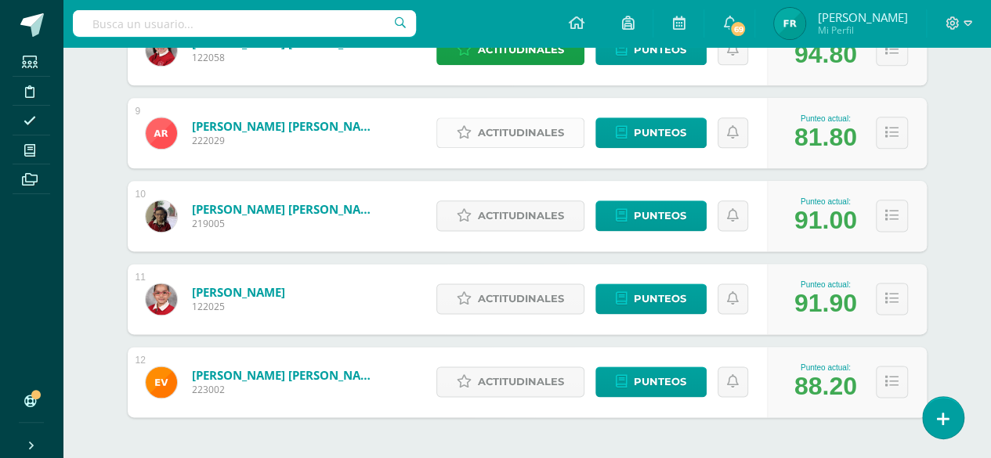
click at [539, 125] on span "Actitudinales" at bounding box center [521, 132] width 86 height 29
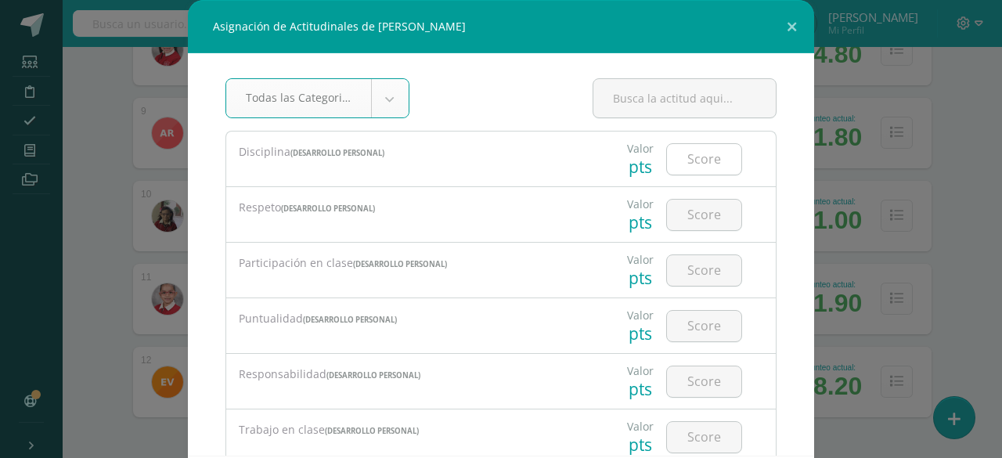
click at [702, 161] on input "number" at bounding box center [704, 159] width 74 height 31
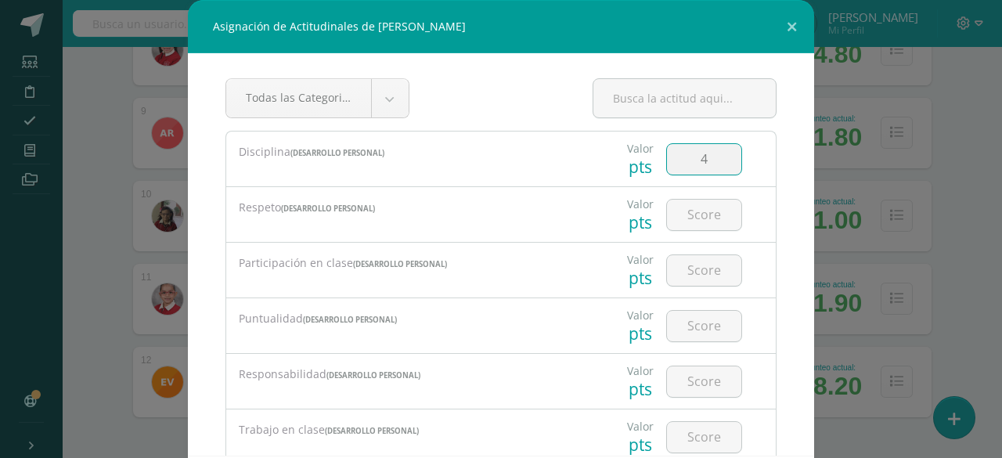
type input "4"
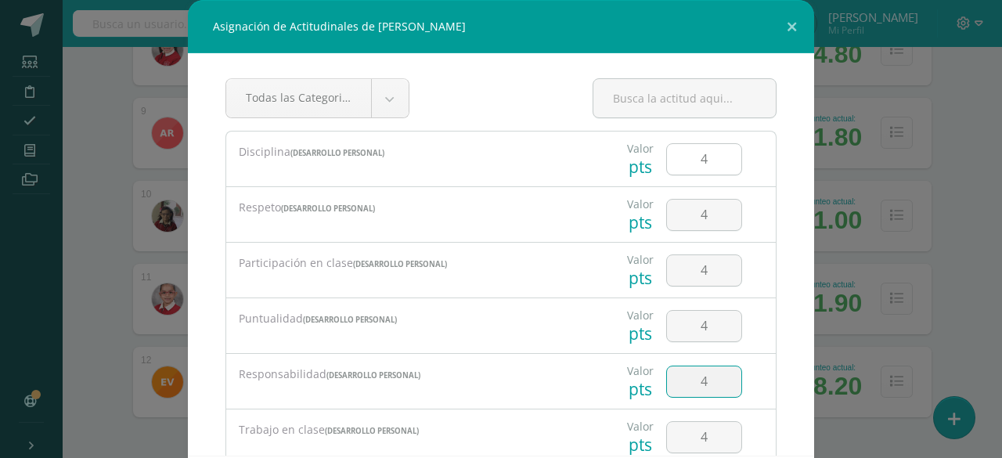
type input "4"
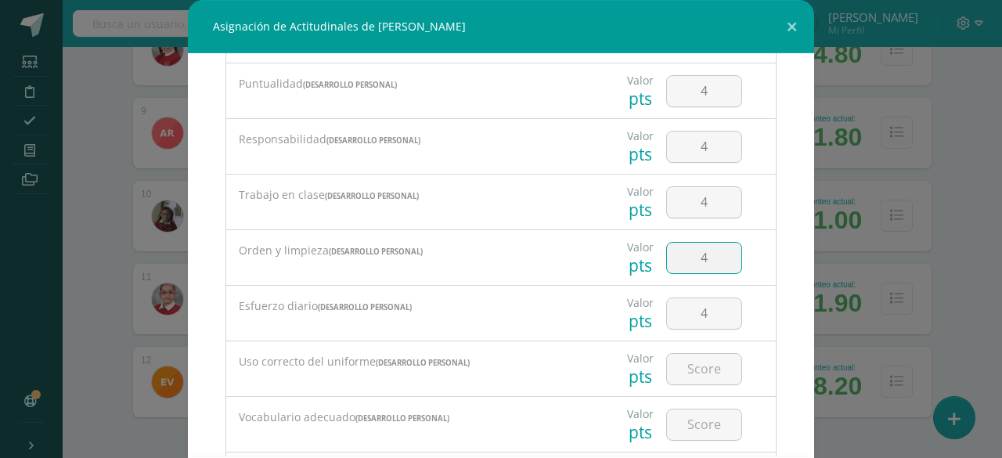
type input "4"
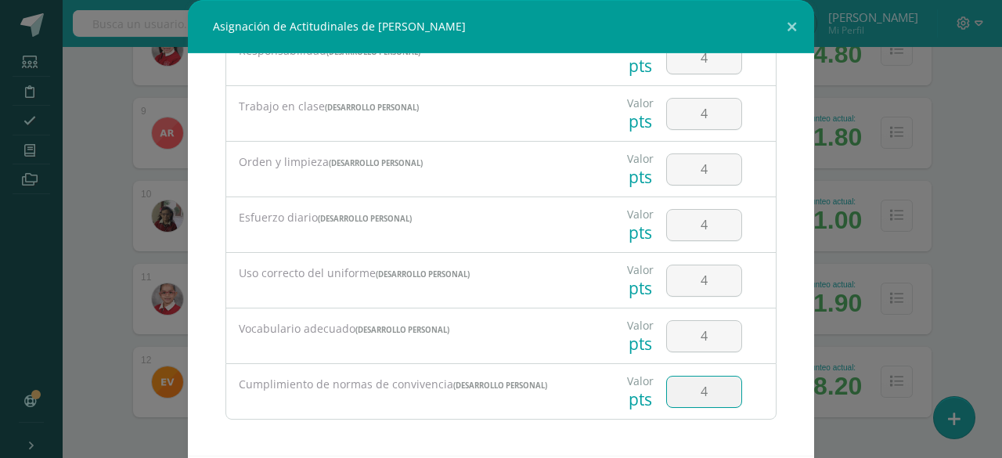
type input "4"
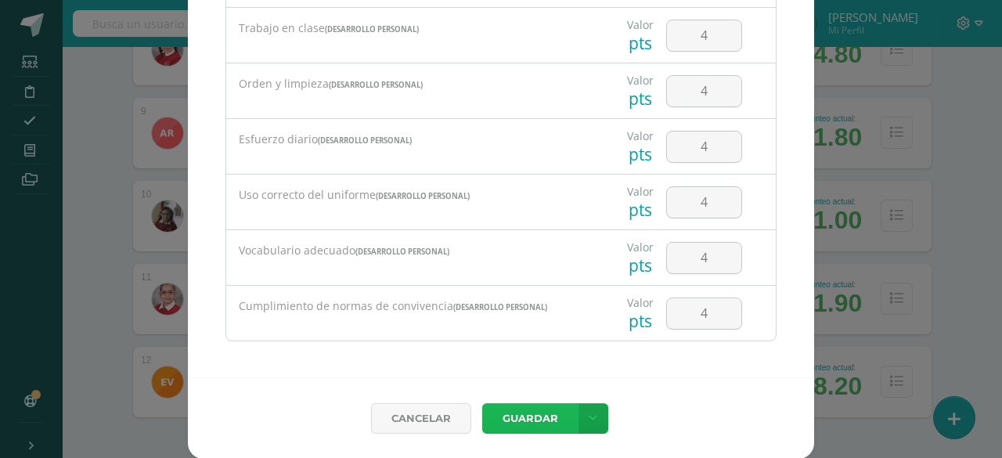
click at [519, 413] on button "Guardar" at bounding box center [530, 418] width 96 height 31
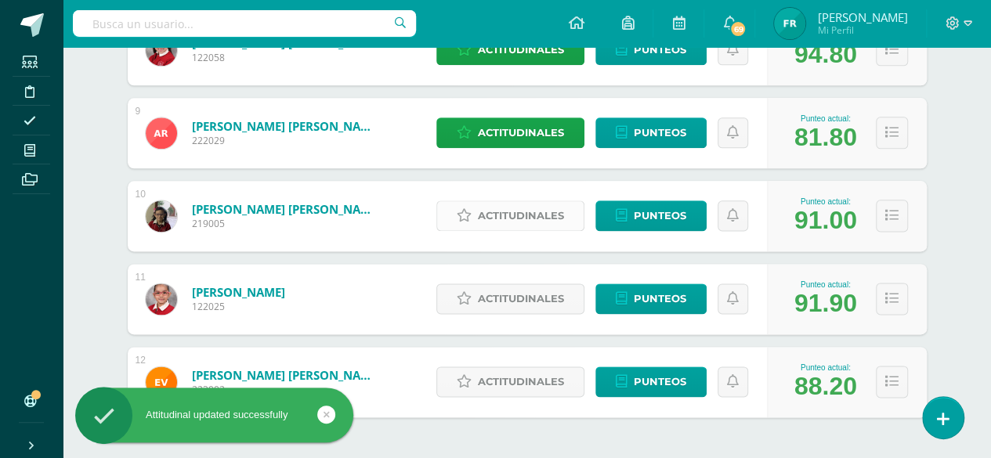
click at [541, 212] on span "Actitudinales" at bounding box center [521, 215] width 86 height 29
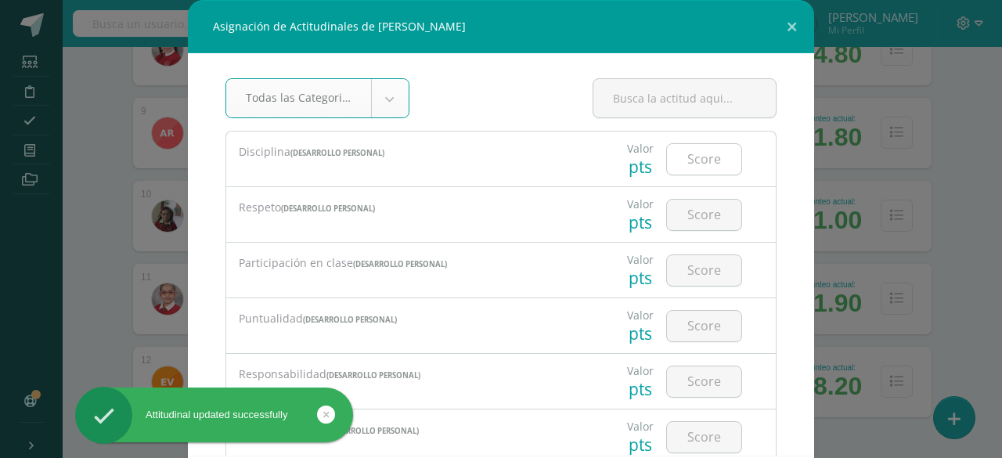
click at [679, 160] on input "number" at bounding box center [704, 159] width 74 height 31
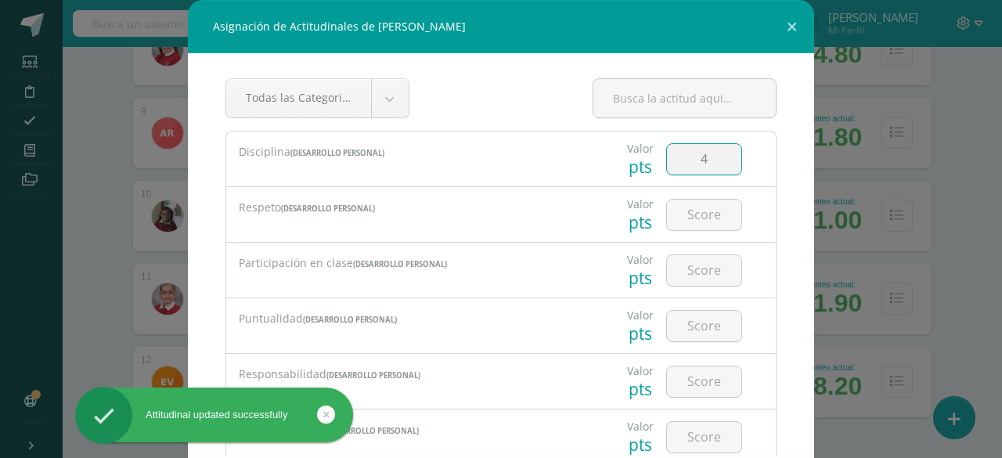
type input "4"
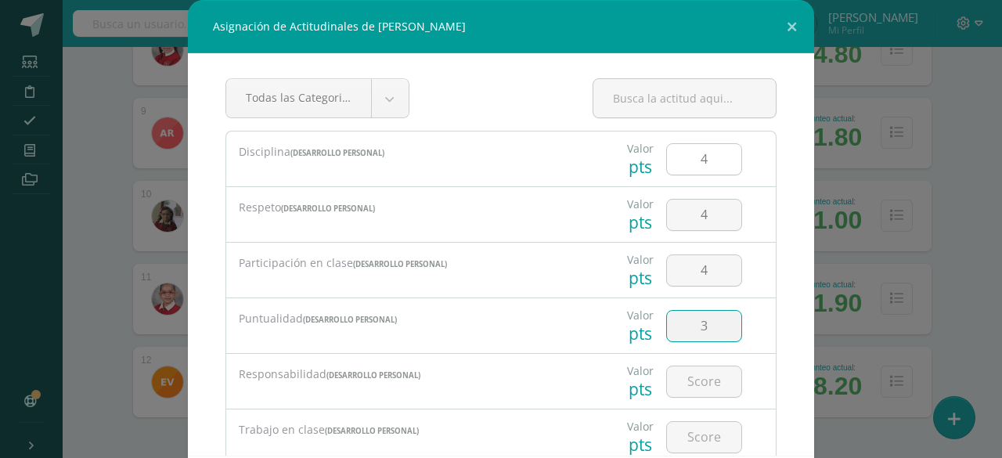
type input "3"
type input "4"
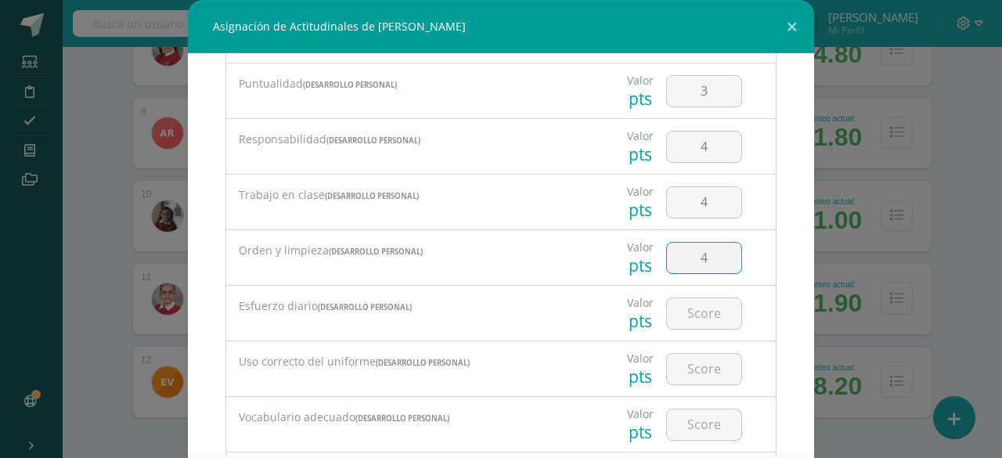
type input "4"
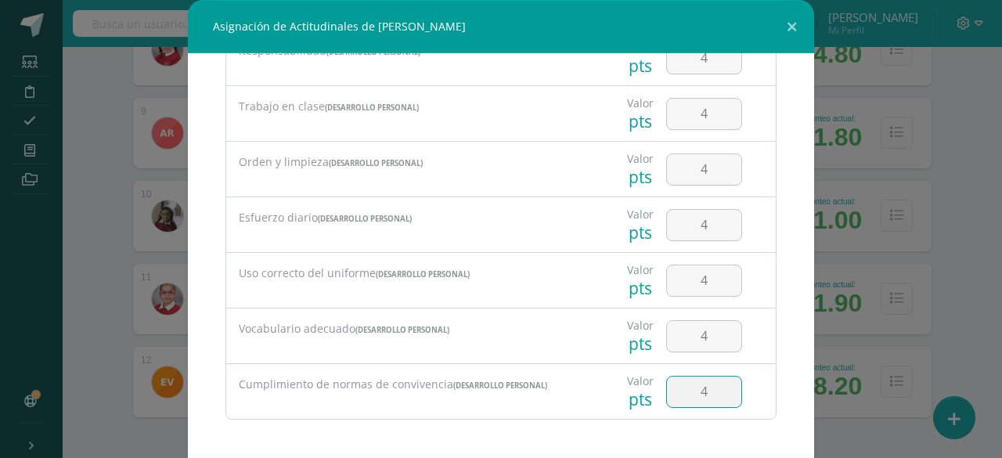
type input "4"
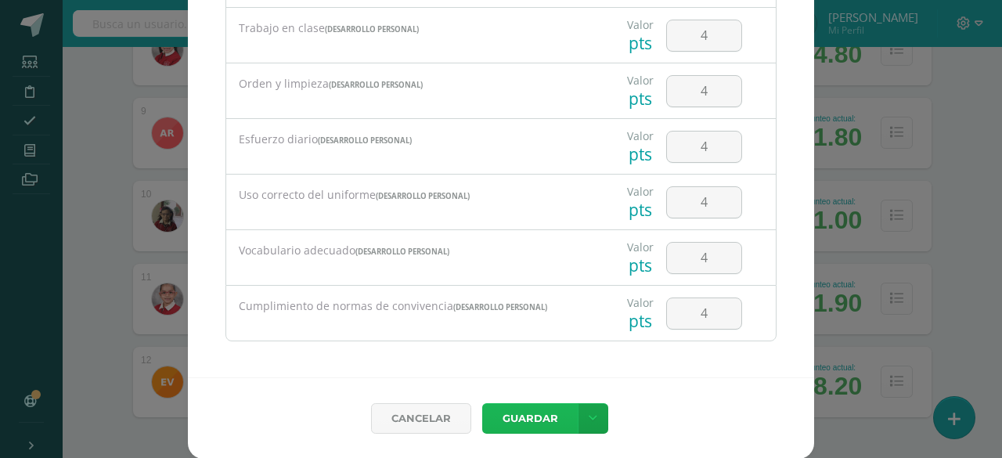
click at [528, 414] on button "Guardar" at bounding box center [530, 418] width 96 height 31
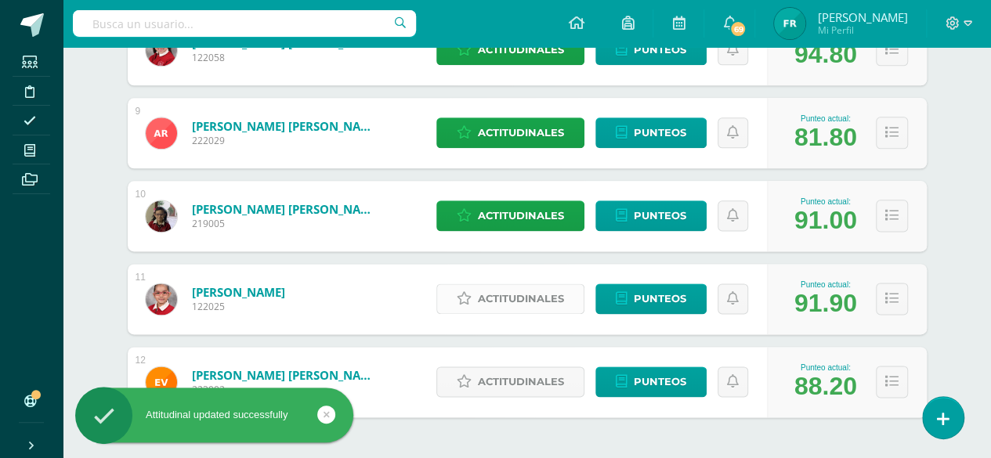
click at [533, 294] on span "Actitudinales" at bounding box center [521, 298] width 86 height 29
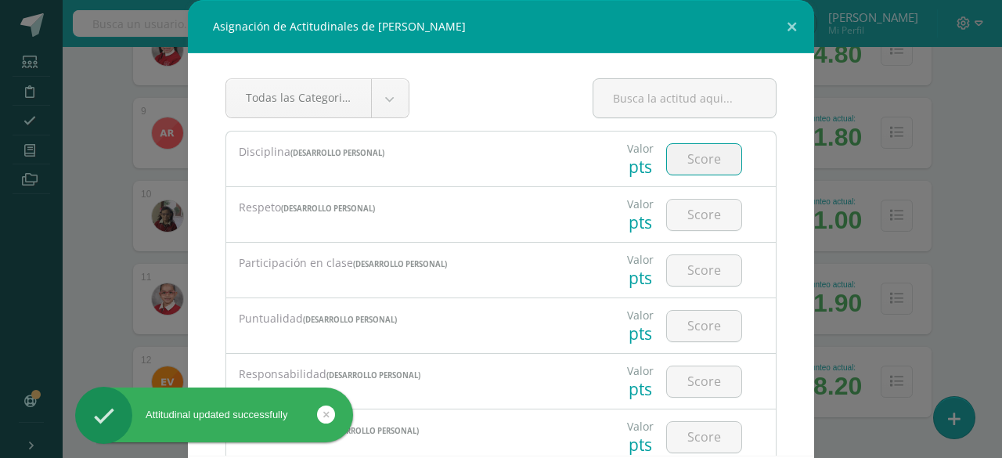
click at [685, 150] on input "number" at bounding box center [704, 159] width 74 height 31
type input "3"
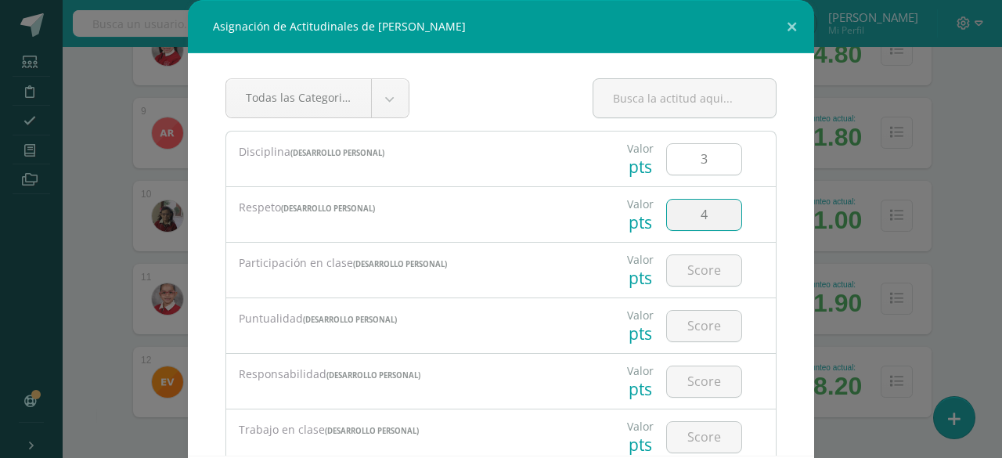
type input "4"
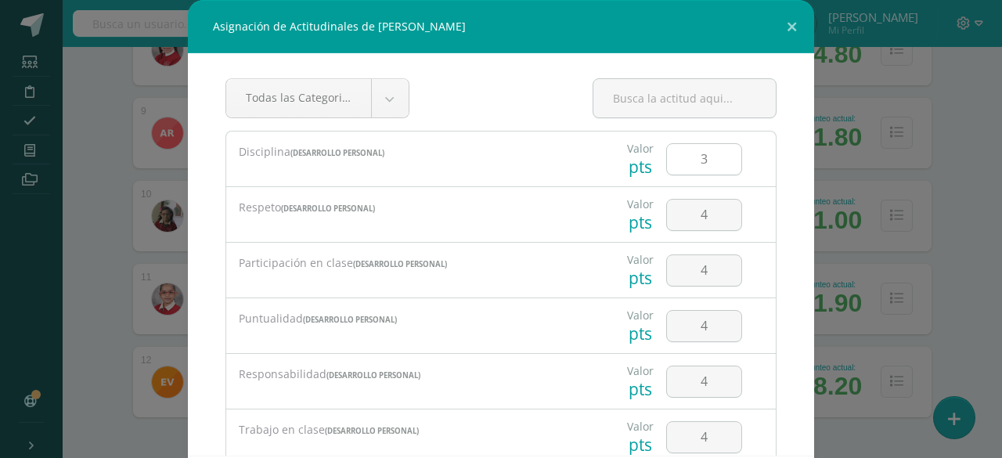
scroll to position [235, 0]
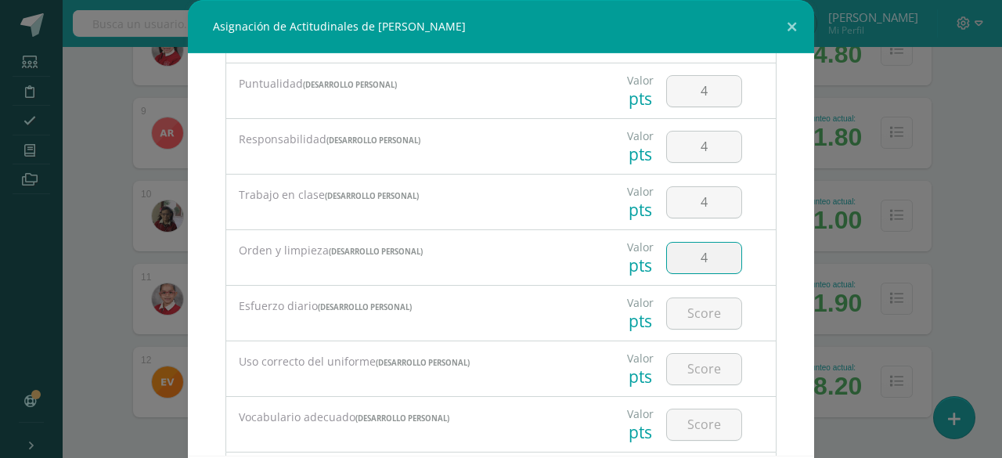
type input "4"
click at [692, 253] on input "4" at bounding box center [704, 258] width 74 height 31
type input "3"
type input "4"
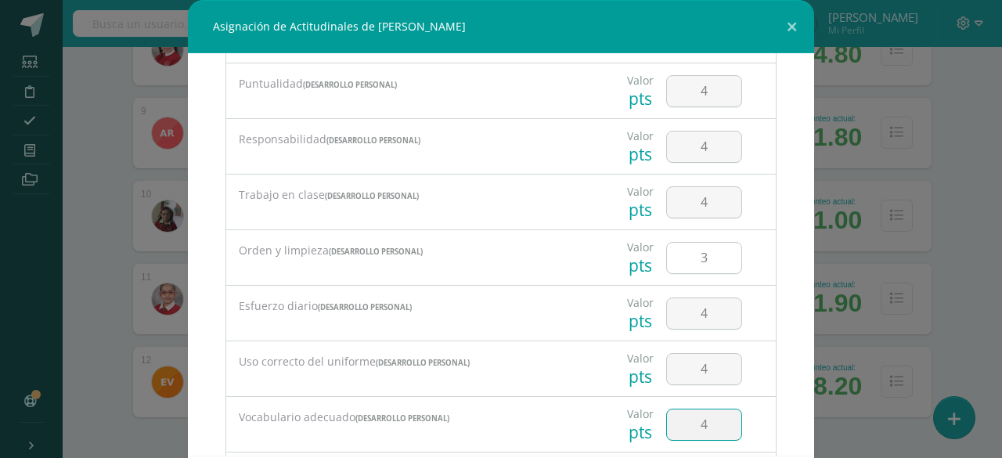
type input "4"
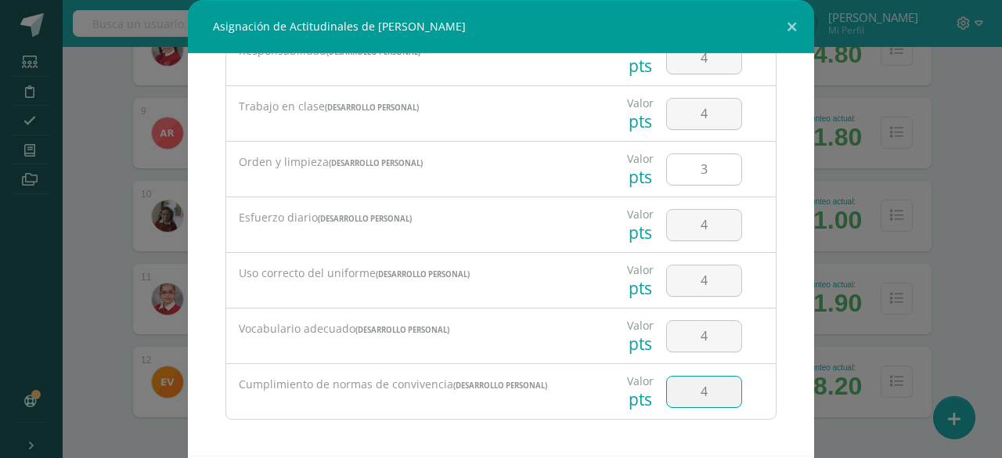
type input "4"
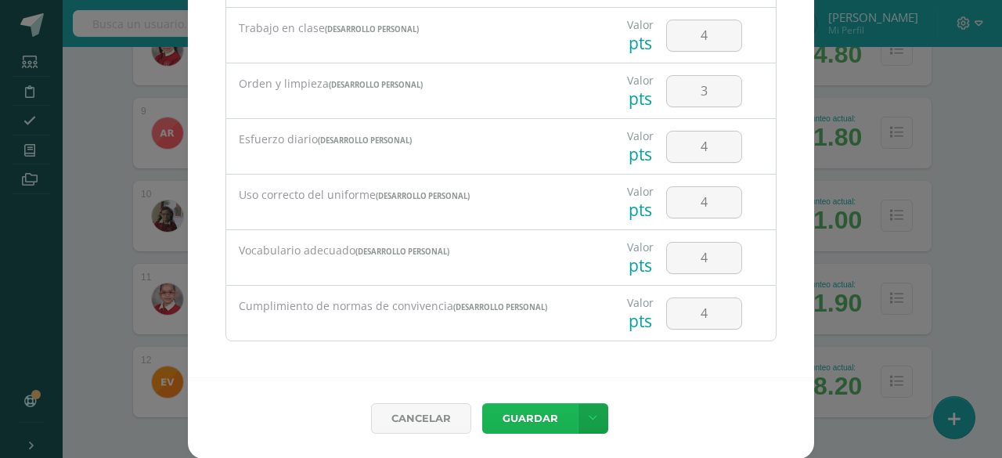
click at [512, 422] on button "Guardar" at bounding box center [530, 418] width 96 height 31
click at [529, 421] on button "Guardar" at bounding box center [530, 418] width 96 height 31
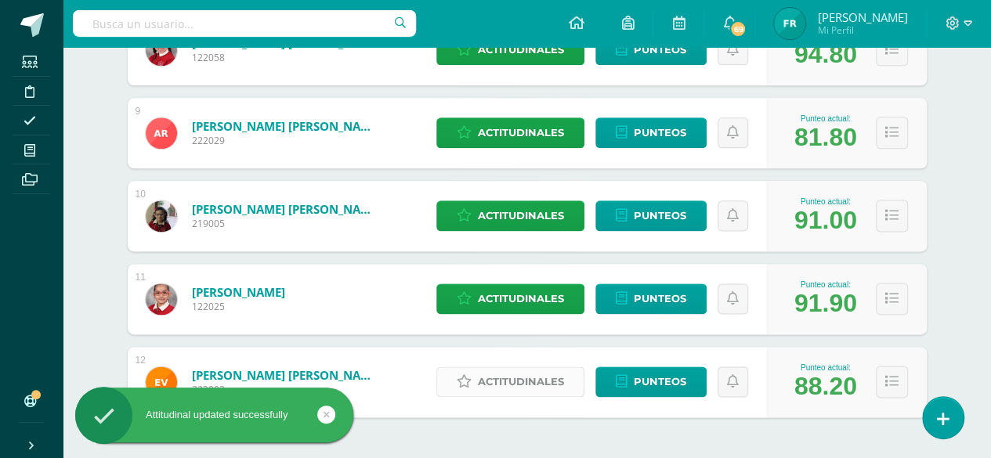
click at [523, 373] on span "Actitudinales" at bounding box center [521, 381] width 86 height 29
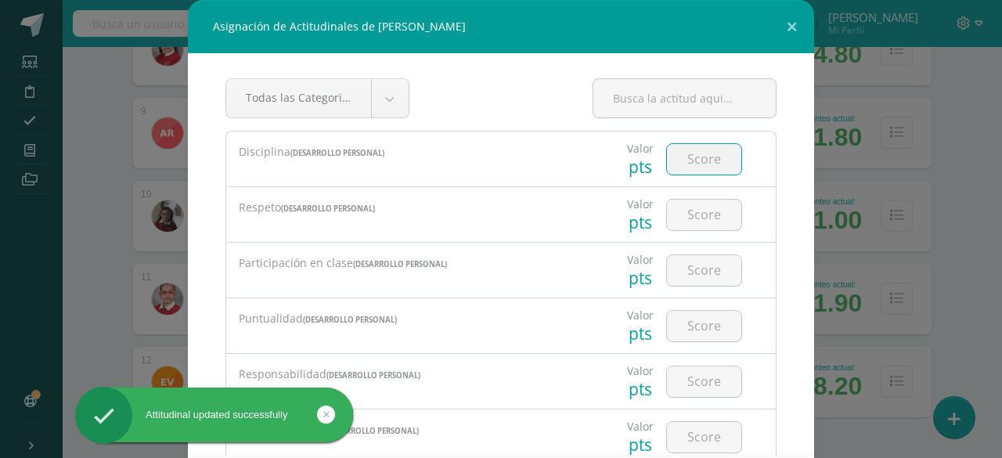
click at [708, 157] on input "number" at bounding box center [704, 159] width 74 height 31
type input "4"
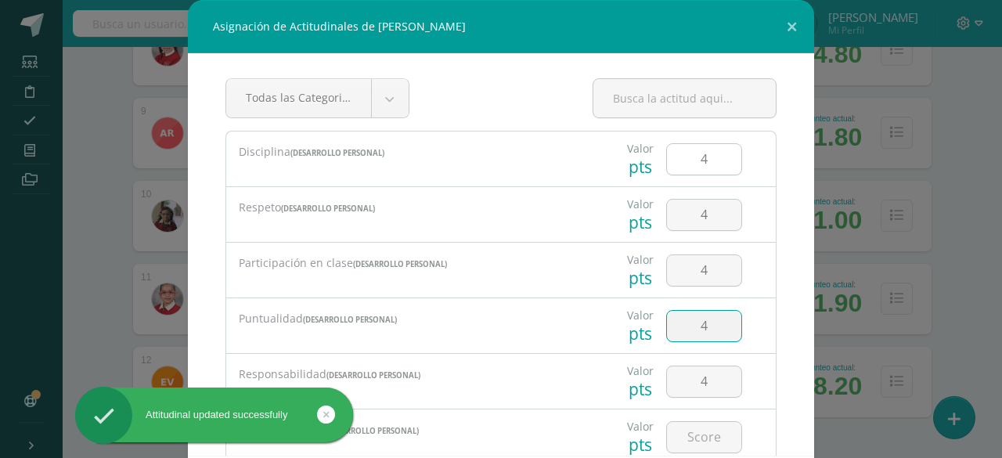
type input "4"
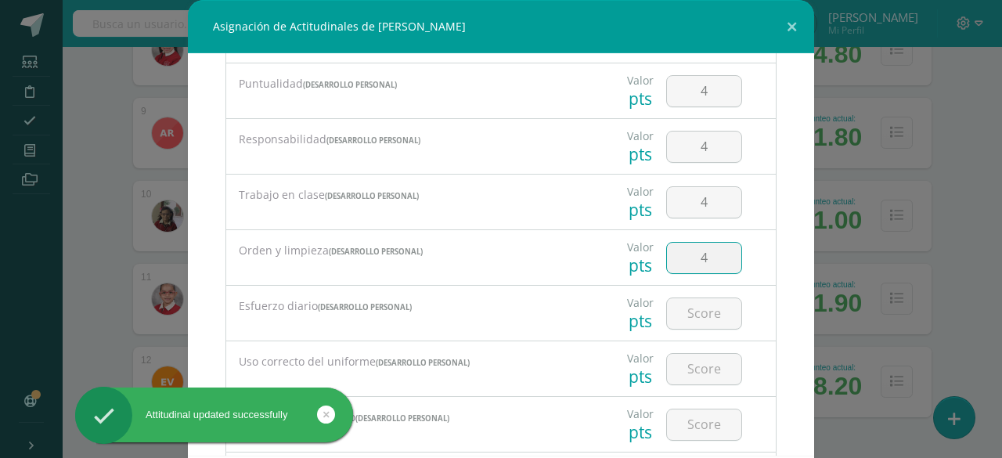
type input "4"
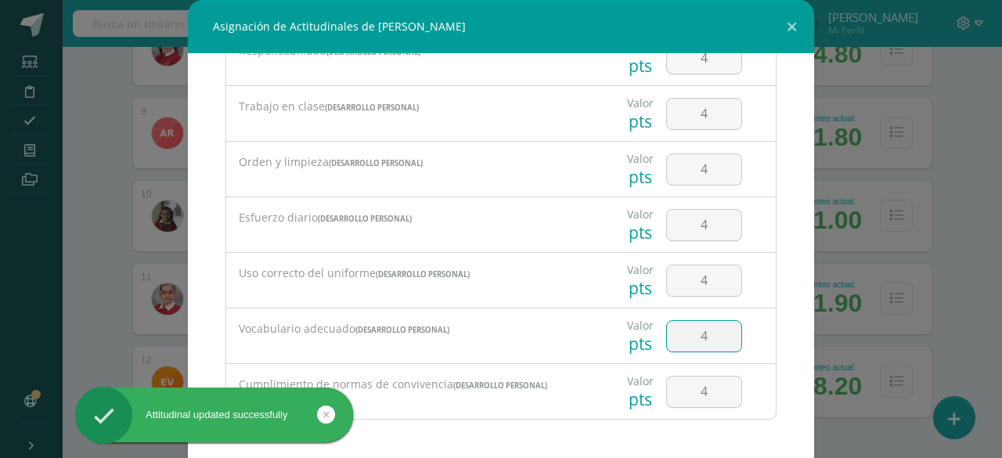
type input "4"
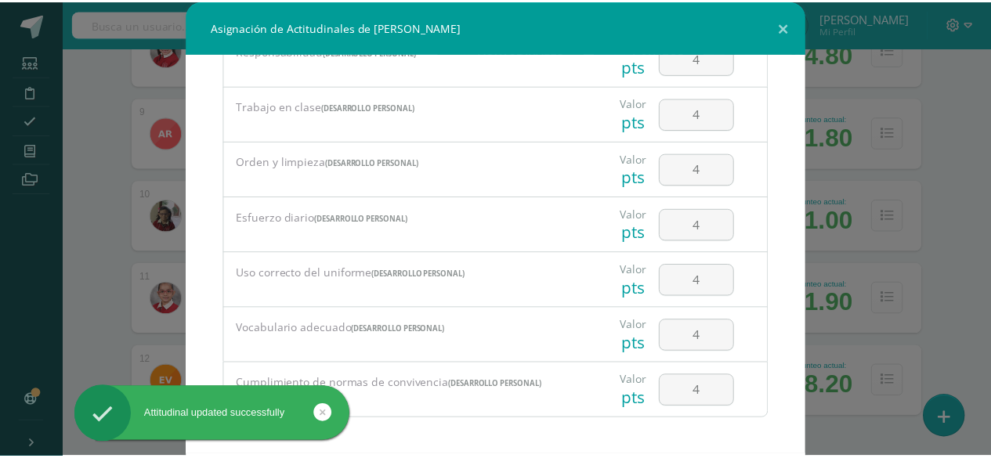
scroll to position [78, 0]
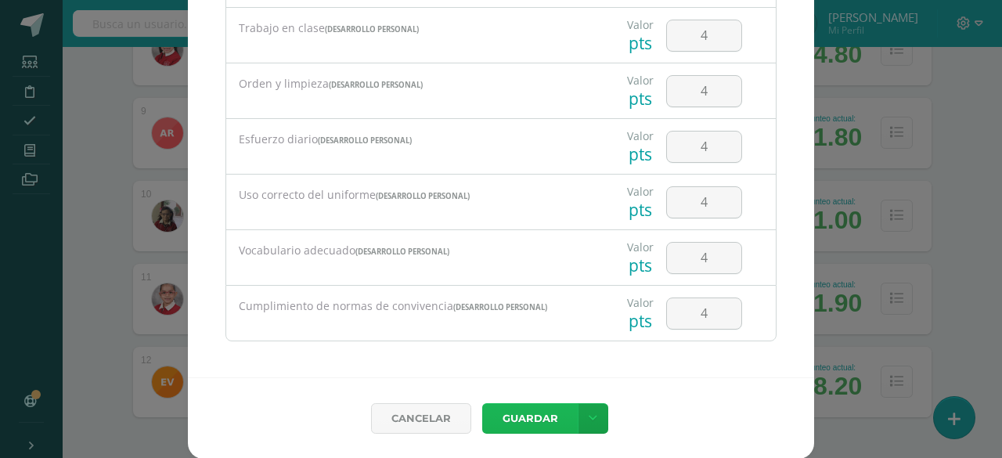
click at [522, 416] on button "Guardar" at bounding box center [530, 418] width 96 height 31
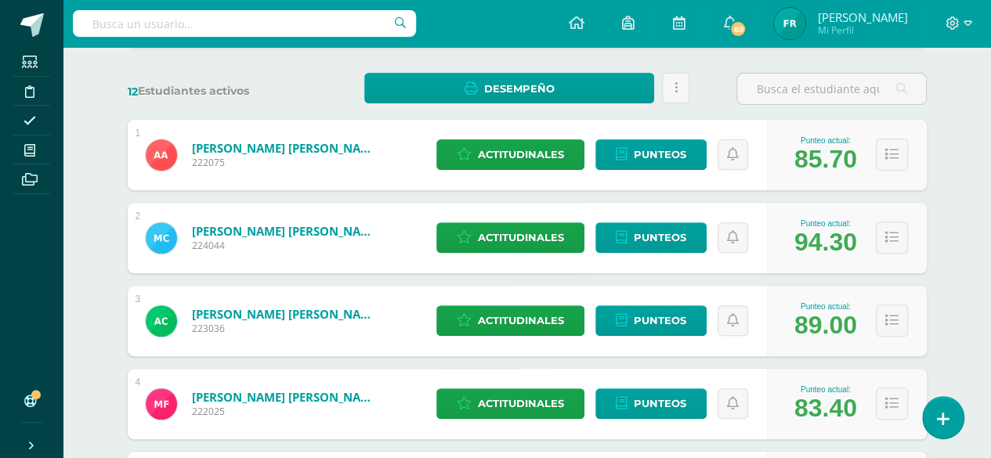
scroll to position [0, 0]
